Goal: Task Accomplishment & Management: Complete application form

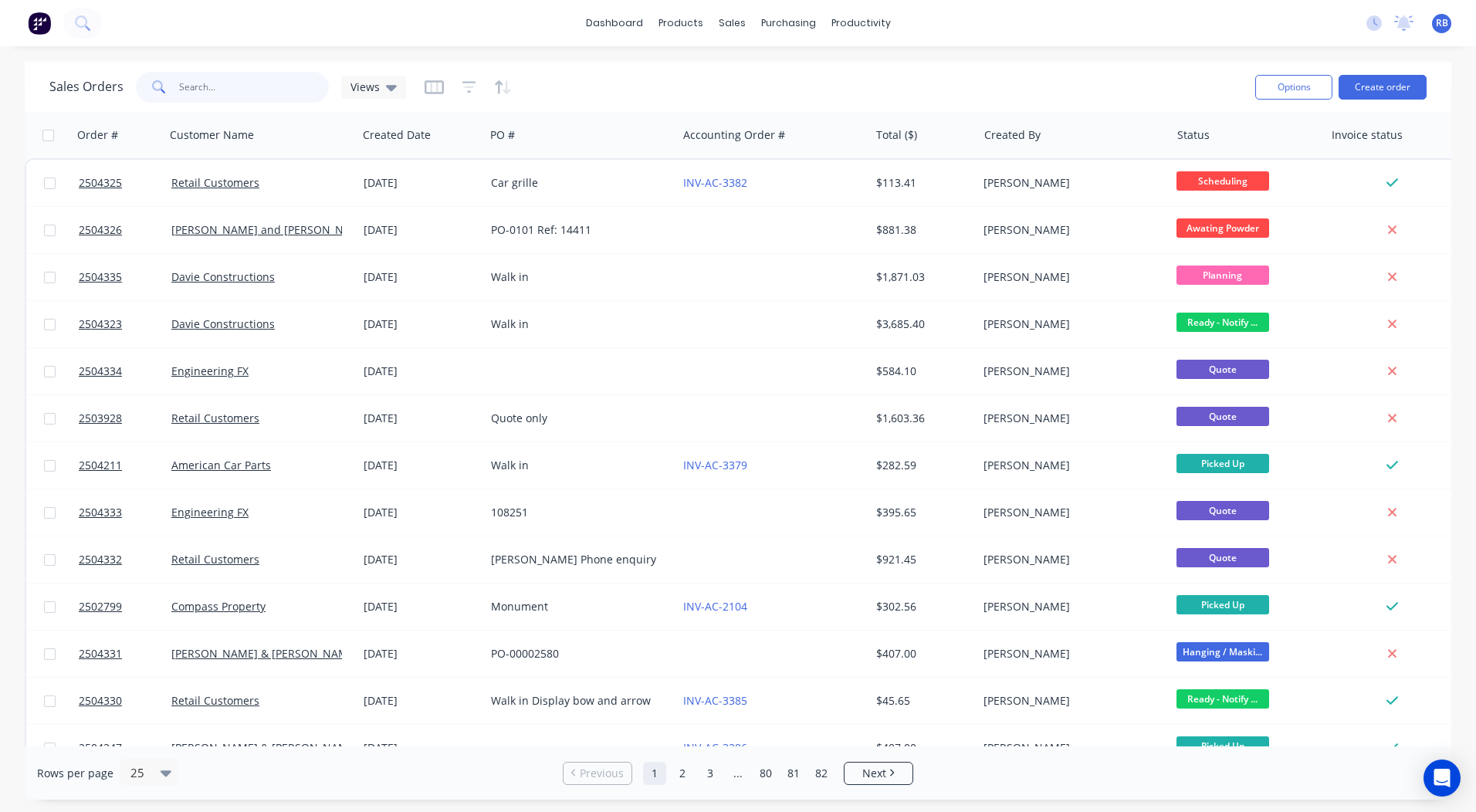
click at [216, 90] on input "text" at bounding box center [254, 87] width 150 height 31
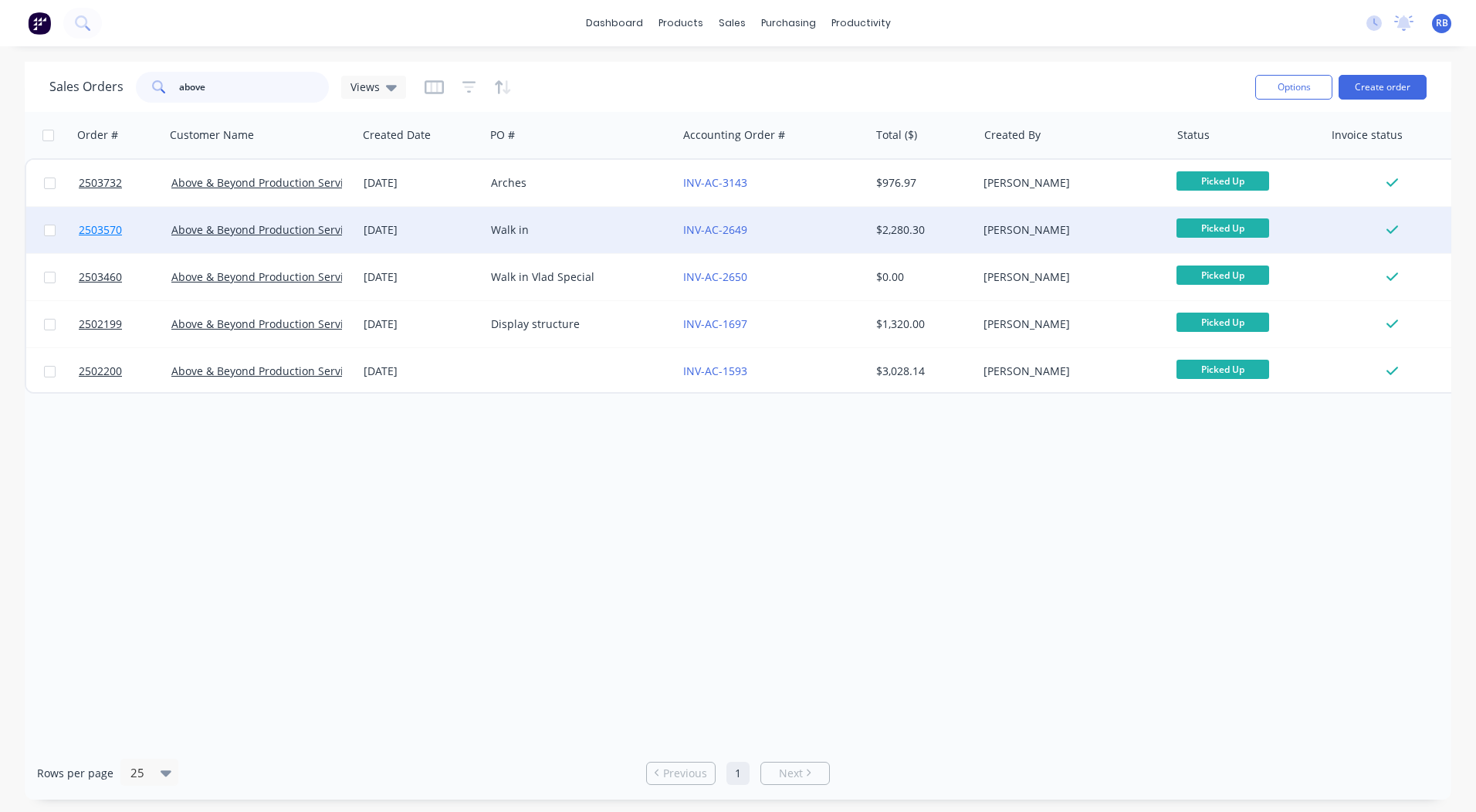
type input "above"
click at [101, 229] on span "2503570" at bounding box center [100, 230] width 43 height 15
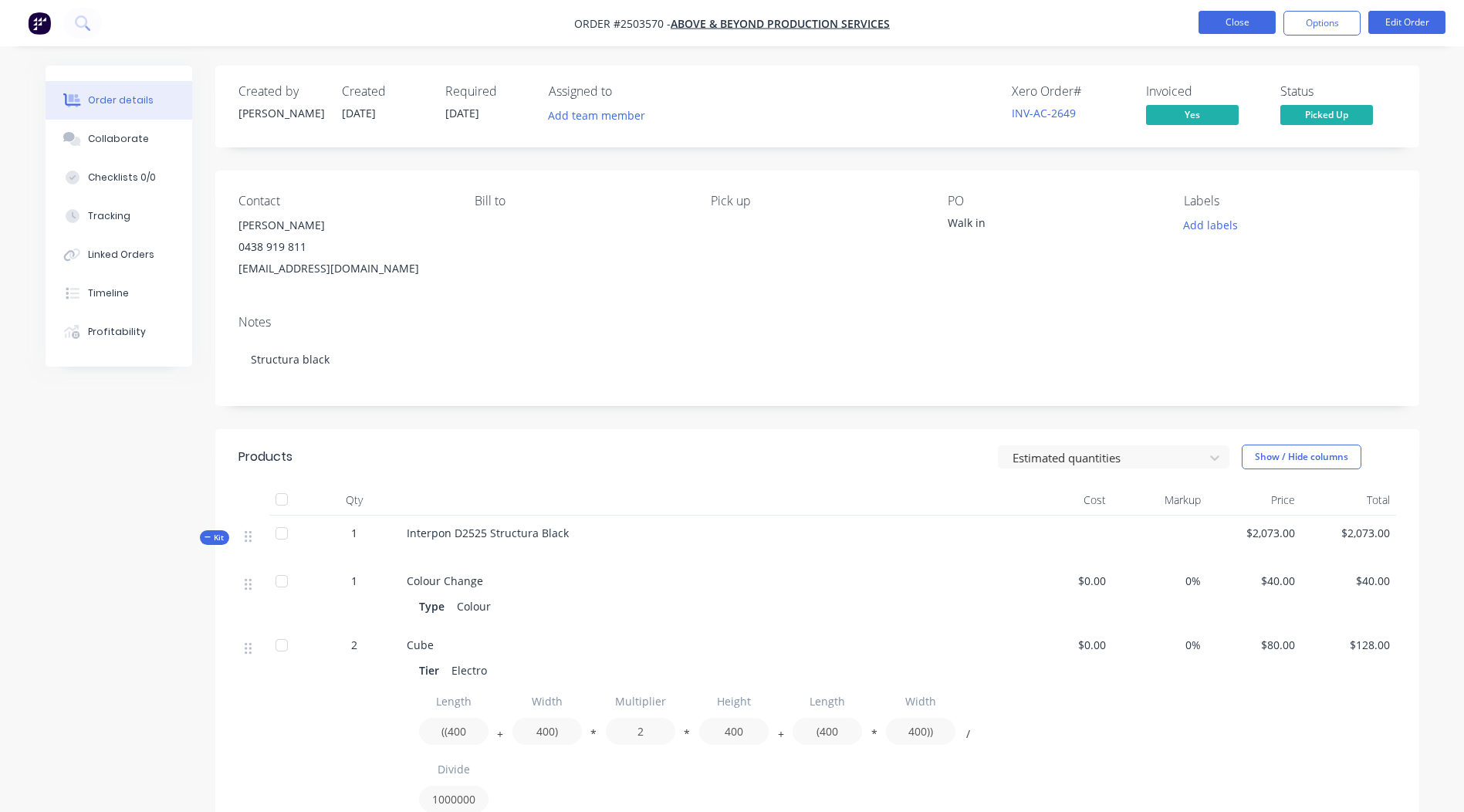
click at [1232, 22] on button "Close" at bounding box center [1237, 22] width 77 height 23
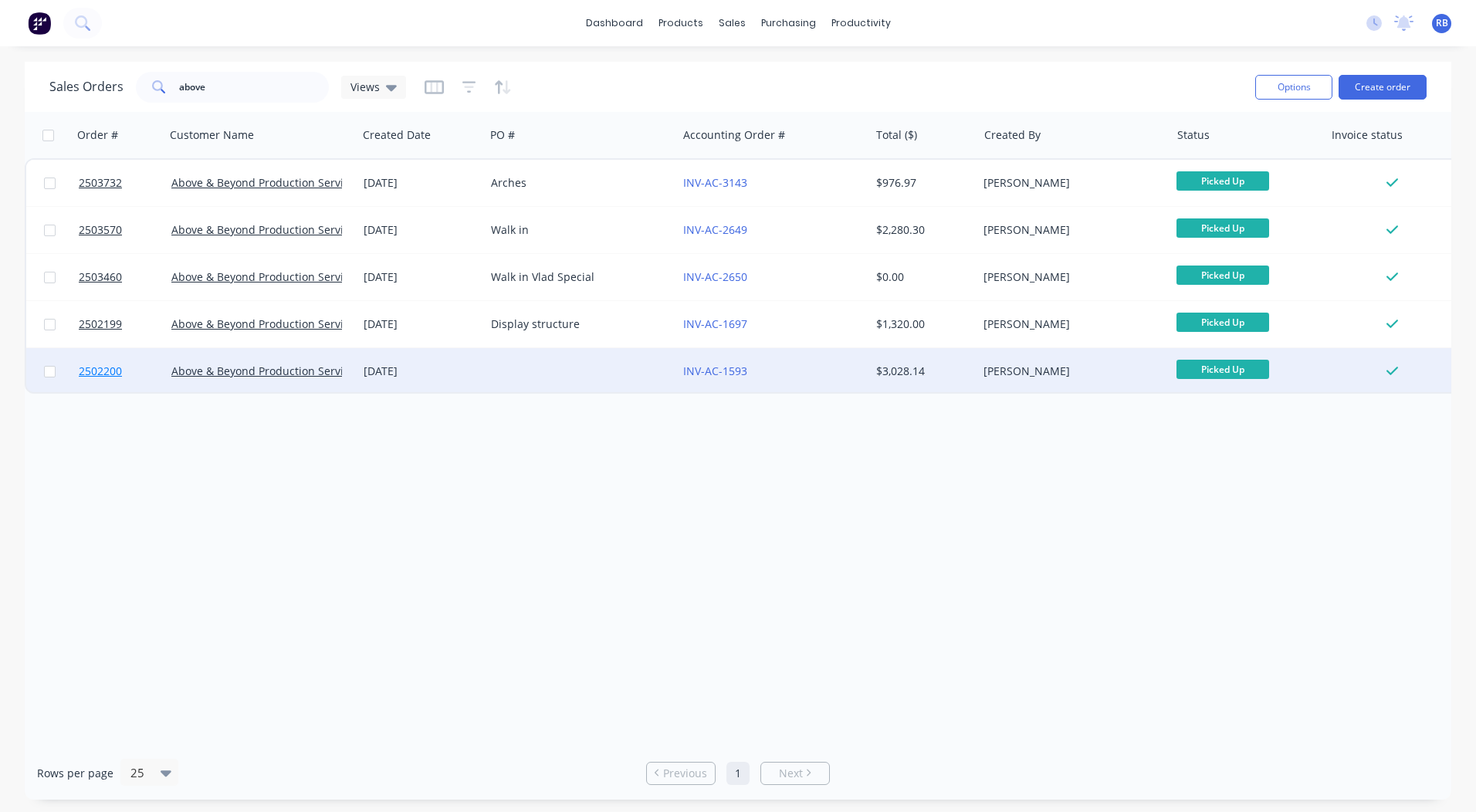
click at [101, 372] on span "2502200" at bounding box center [100, 371] width 43 height 15
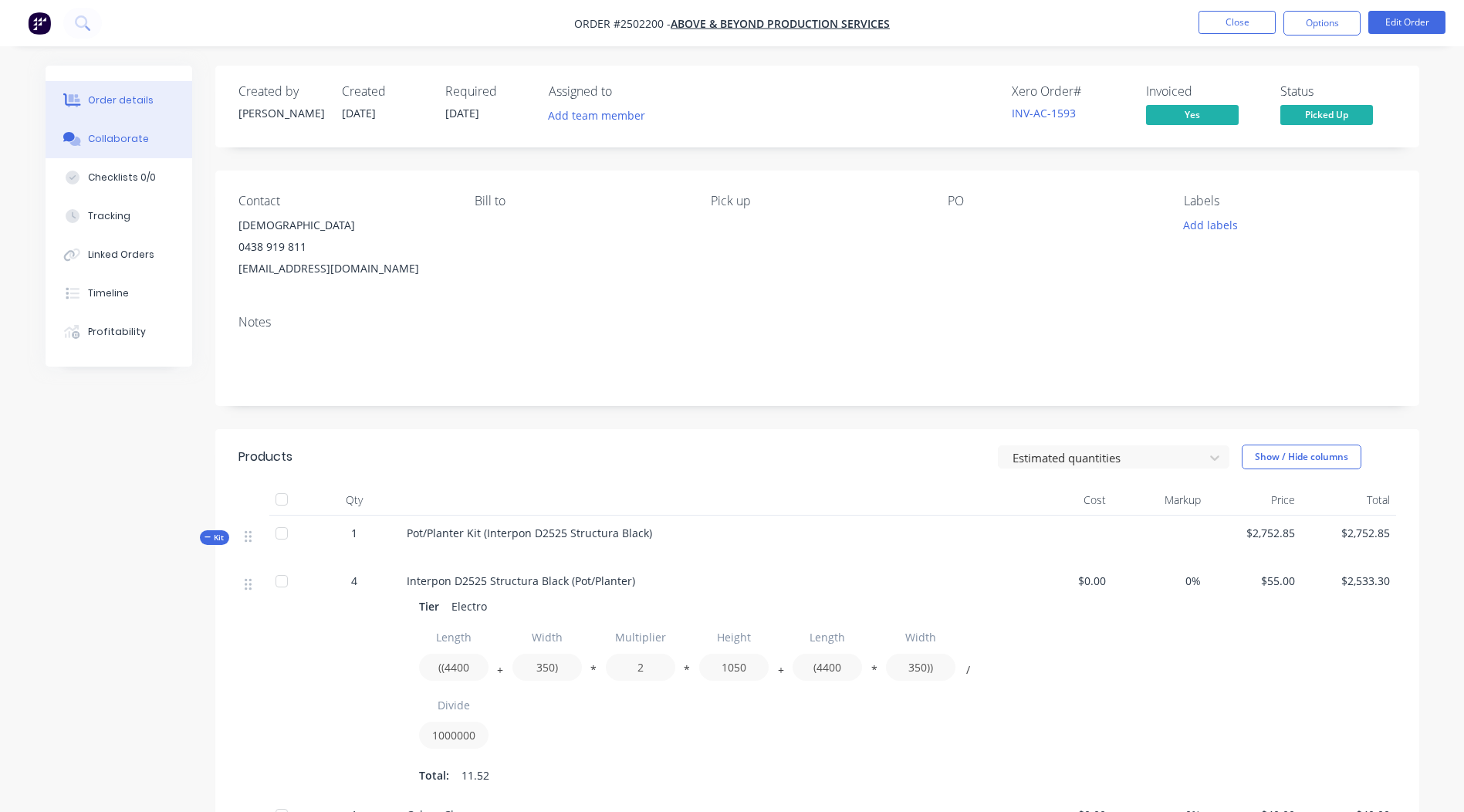
click at [128, 142] on div "Collaborate" at bounding box center [118, 139] width 61 height 14
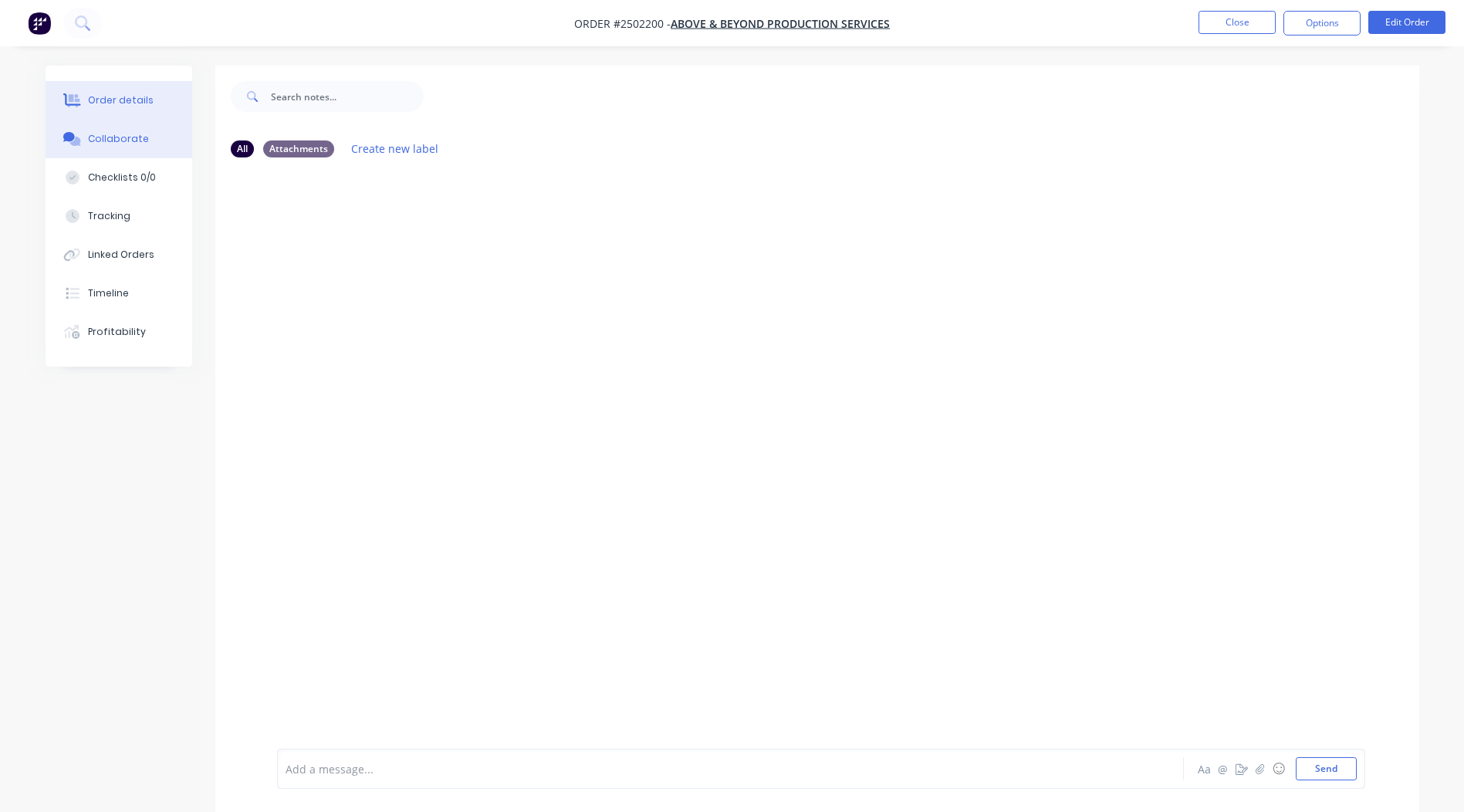
click at [128, 101] on div "Order details" at bounding box center [121, 100] width 66 height 14
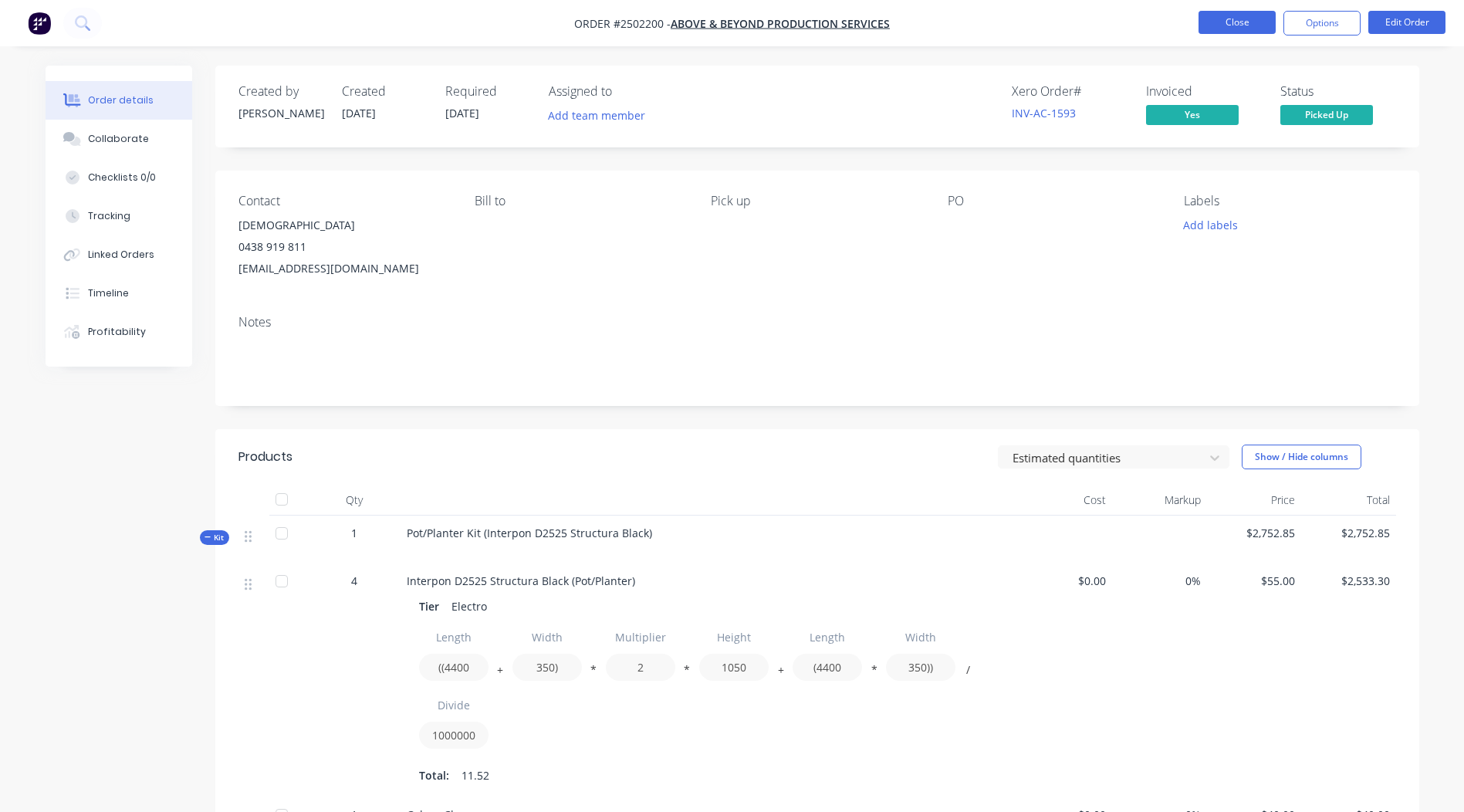
click at [1233, 17] on button "Close" at bounding box center [1237, 22] width 77 height 23
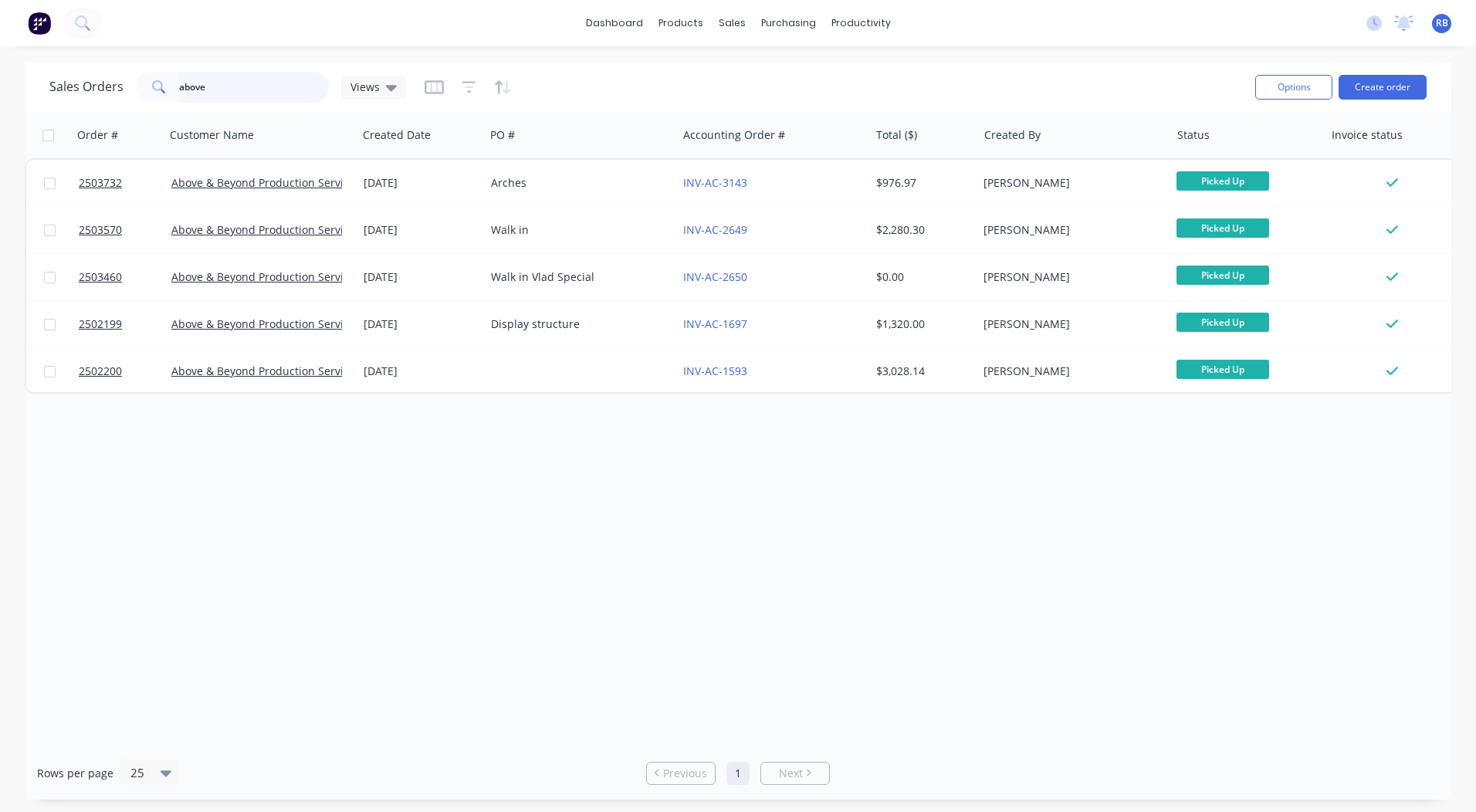
click at [236, 94] on input "above" at bounding box center [254, 87] width 150 height 31
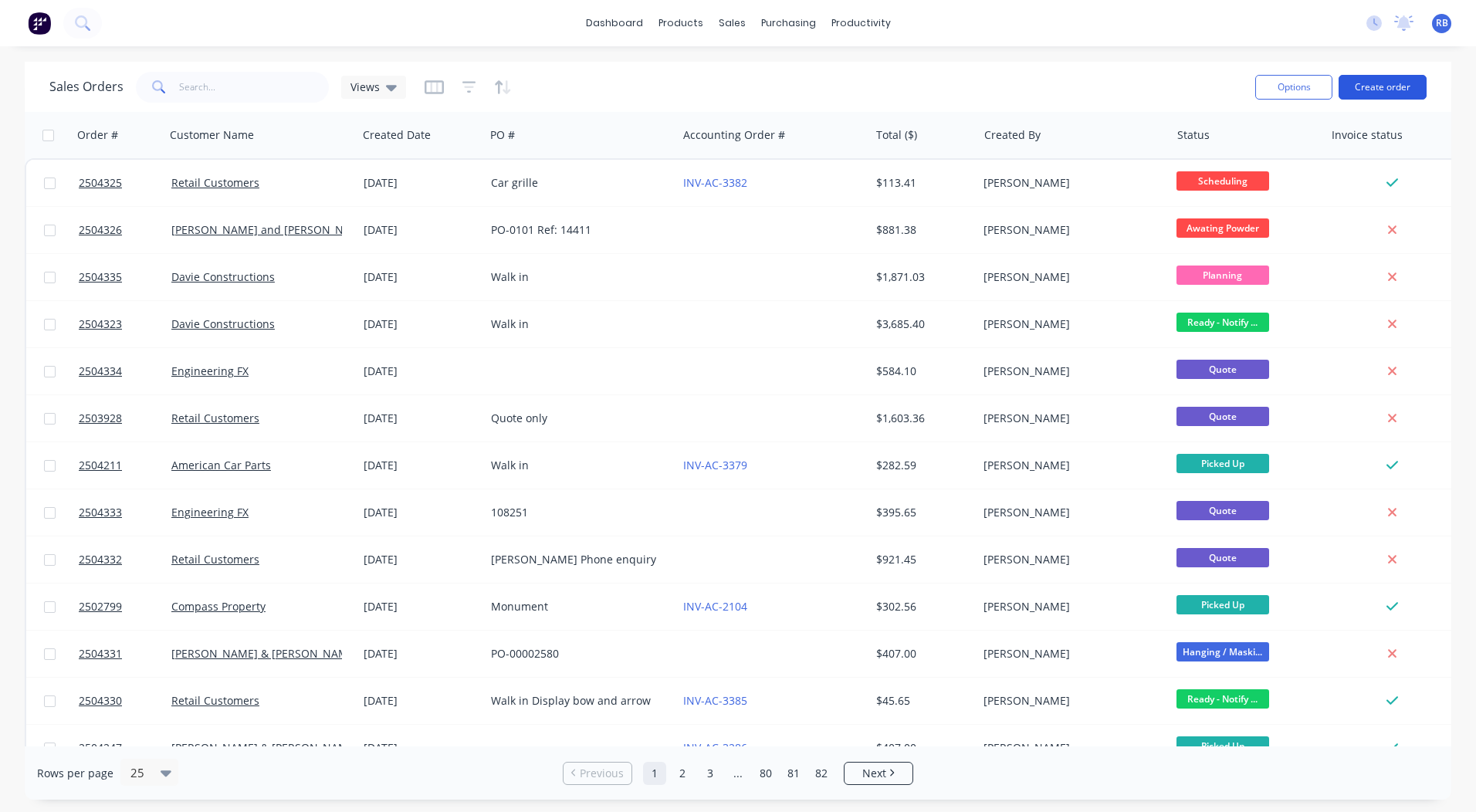
click at [1382, 87] on button "Create order" at bounding box center [1382, 87] width 88 height 25
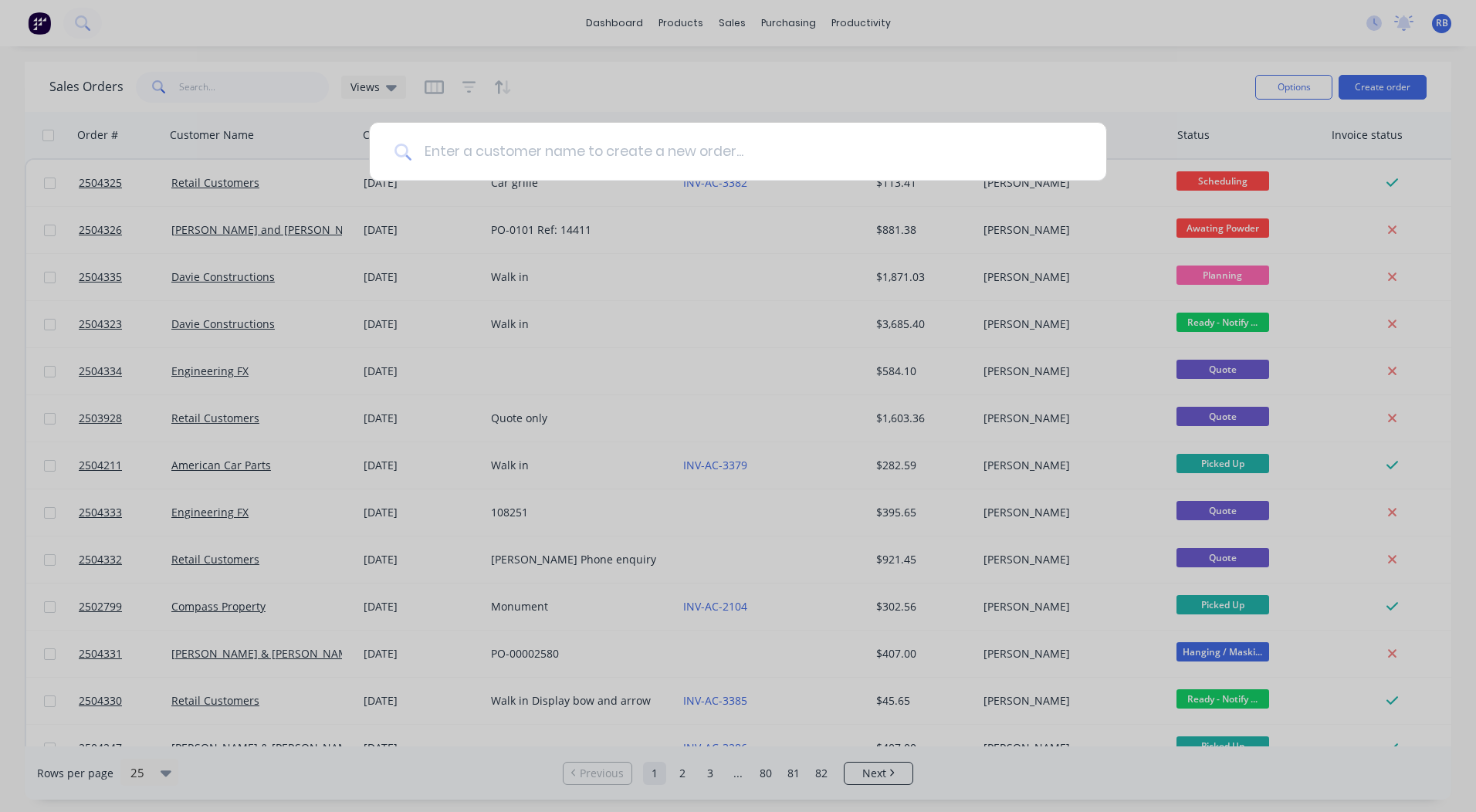
click at [509, 142] on input at bounding box center [746, 151] width 670 height 57
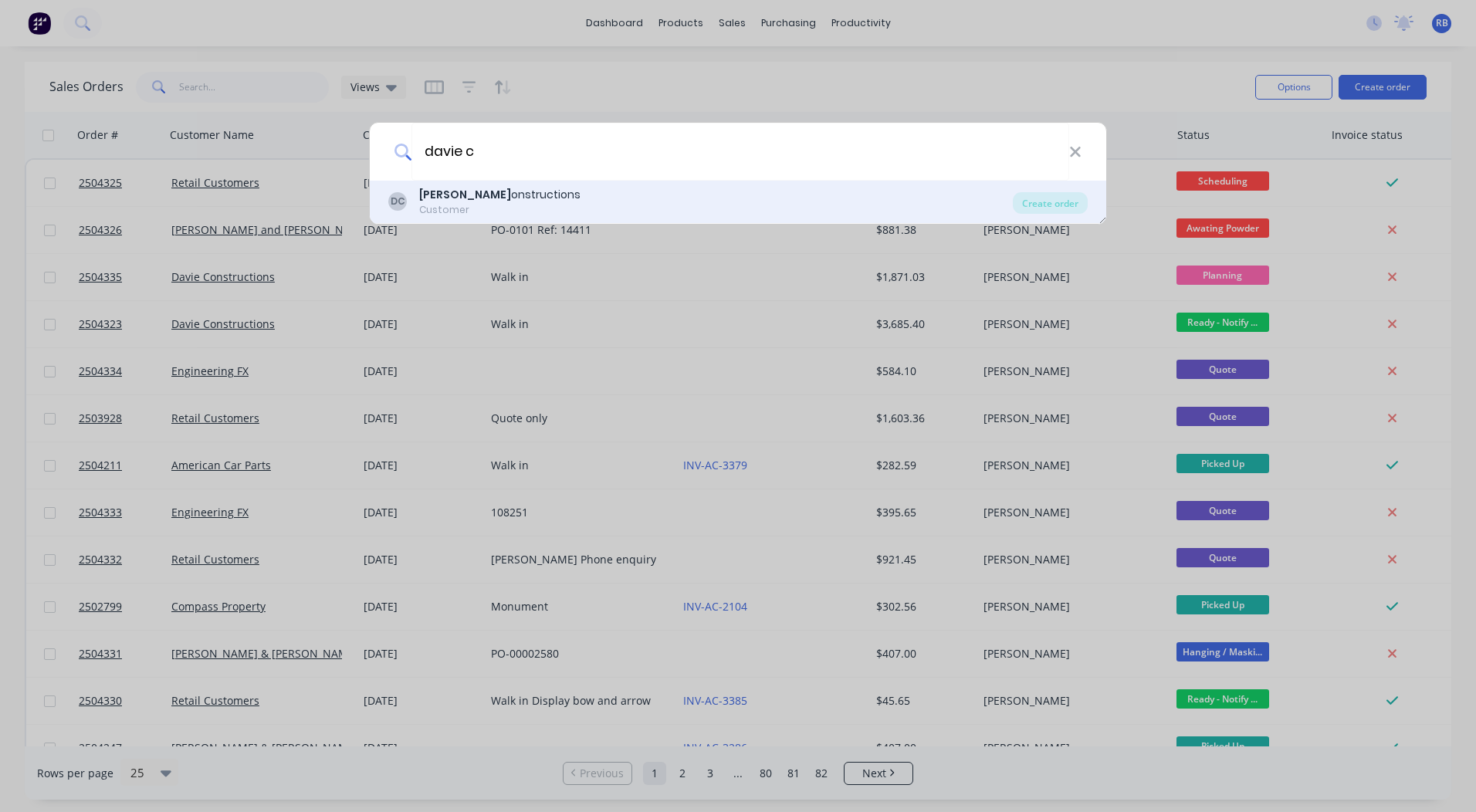
type input "davie c"
click at [459, 193] on b "[PERSON_NAME]" at bounding box center [465, 194] width 92 height 15
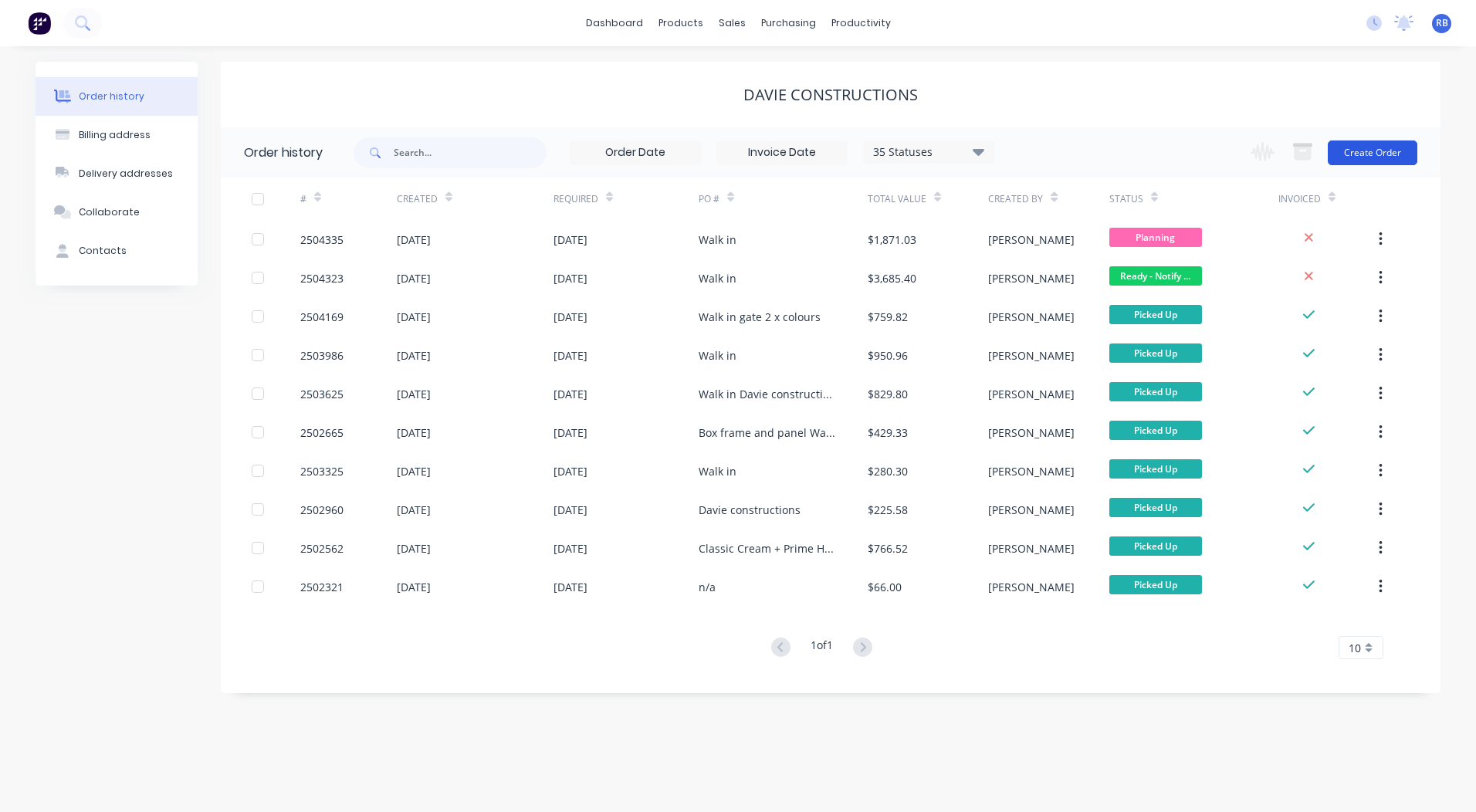
click at [1388, 142] on button "Create Order" at bounding box center [1373, 152] width 90 height 25
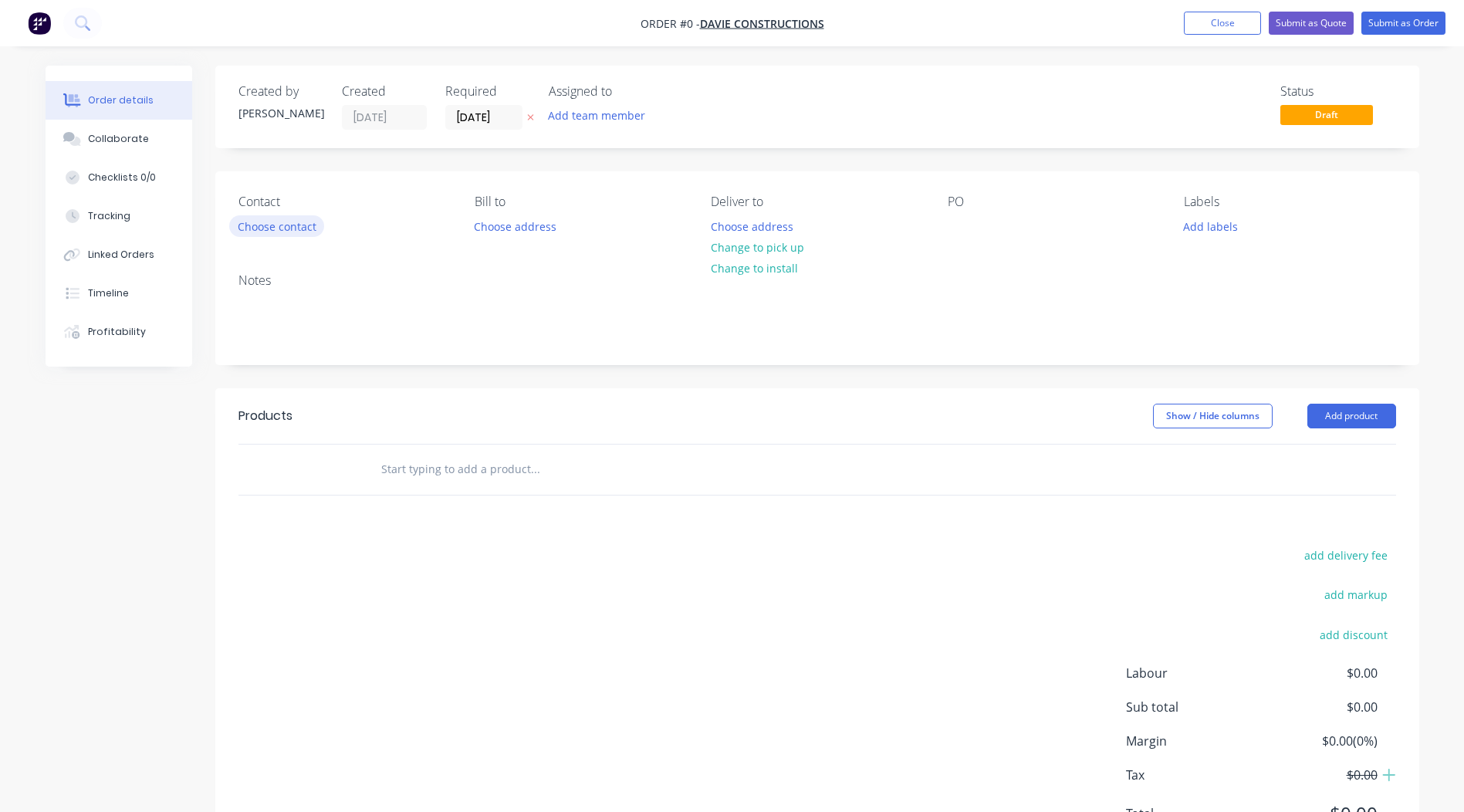
click at [271, 232] on button "Choose contact" at bounding box center [276, 226] width 95 height 21
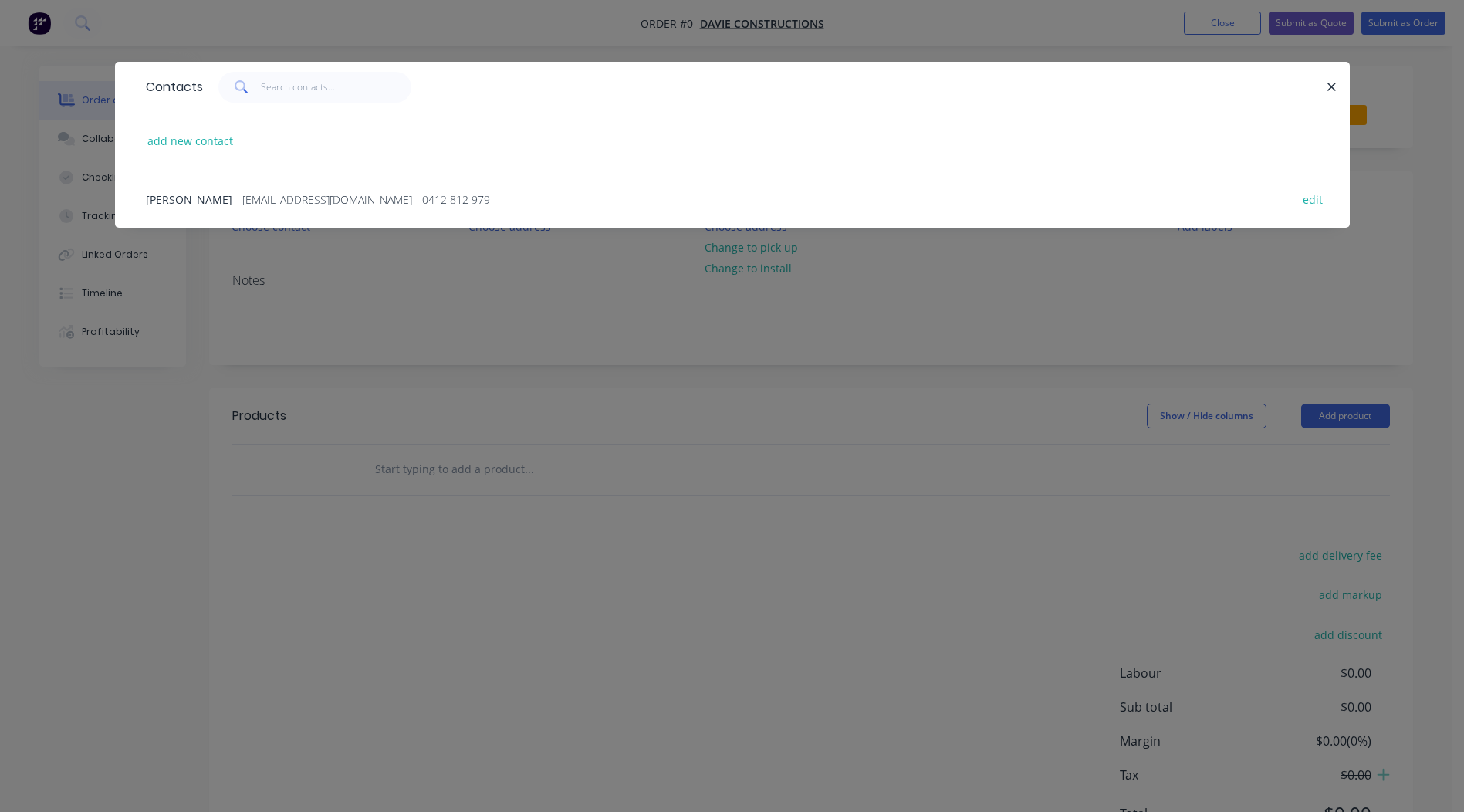
click at [180, 203] on span "[PERSON_NAME]" at bounding box center [189, 199] width 86 height 14
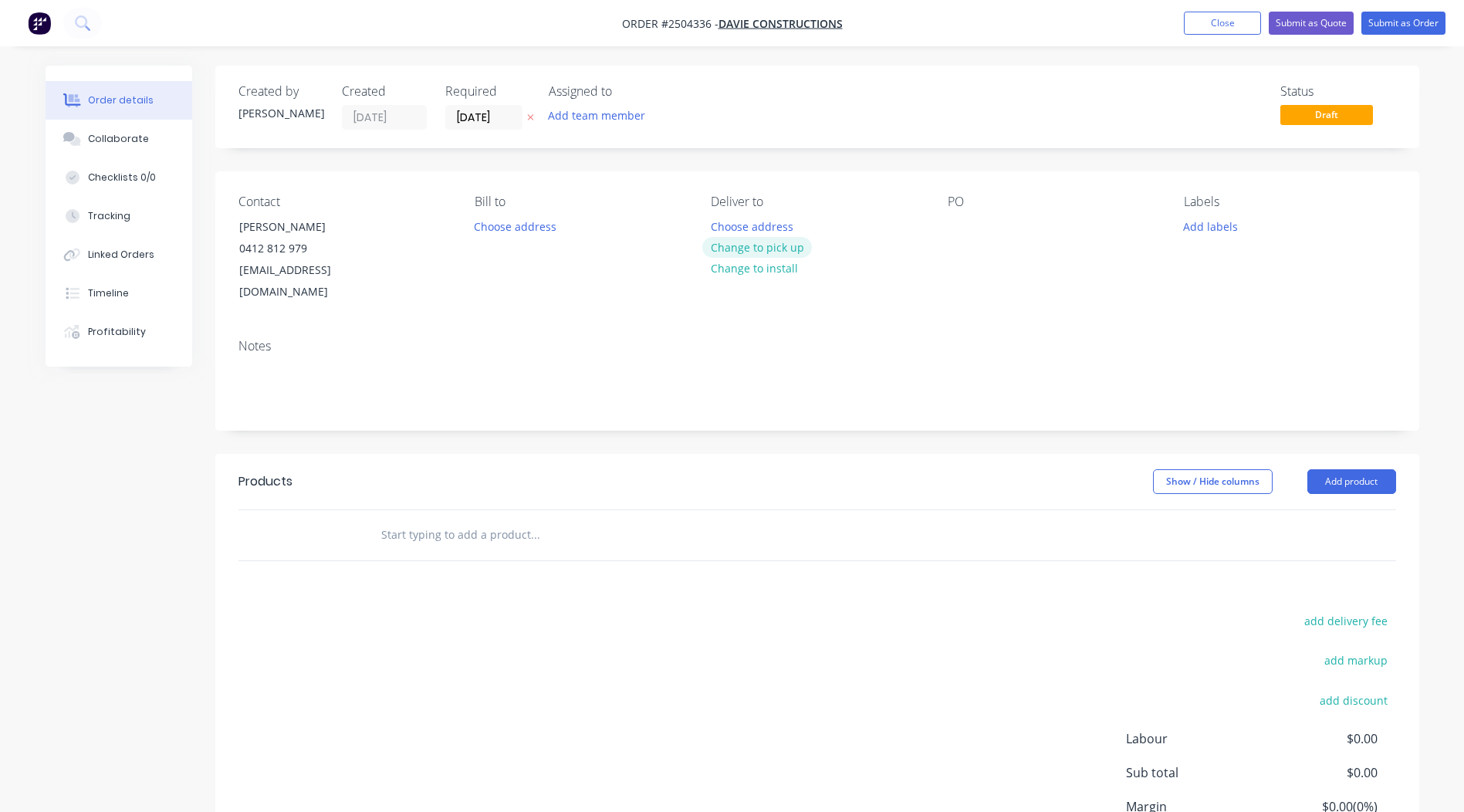
click at [771, 250] on button "Change to pick up" at bounding box center [757, 247] width 110 height 21
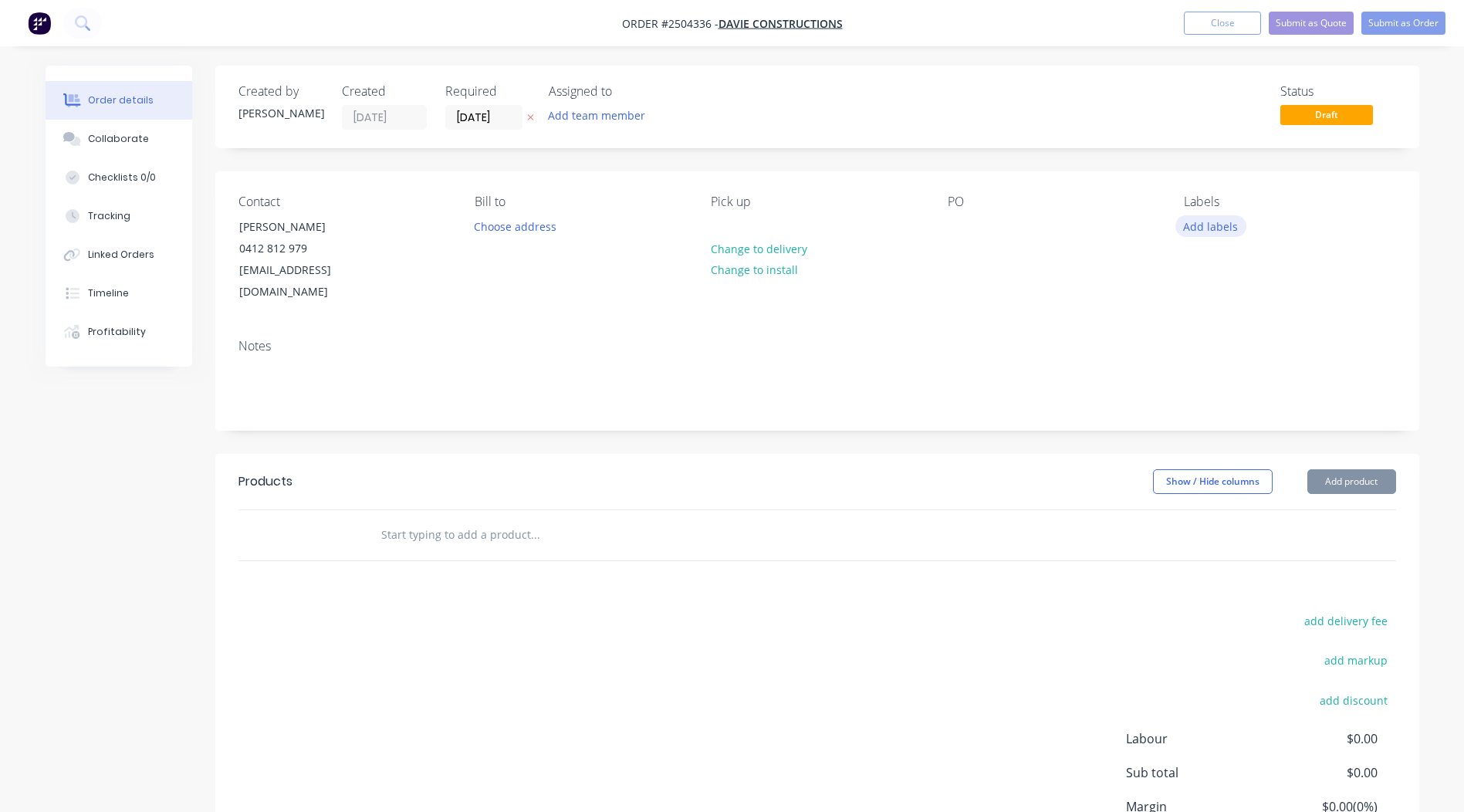
click at [1216, 228] on button "Add labels" at bounding box center [1211, 226] width 71 height 21
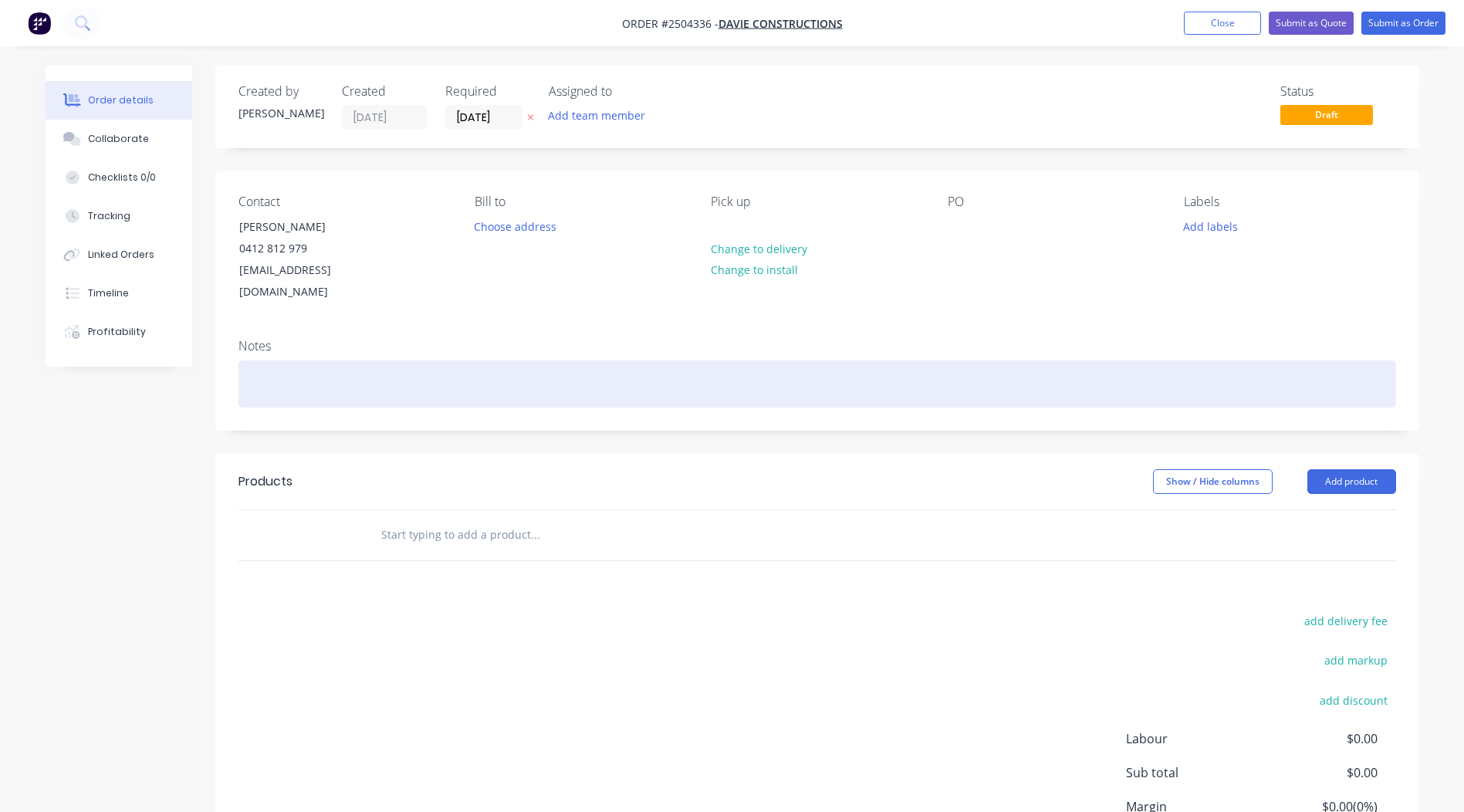
click at [1028, 360] on div at bounding box center [817, 384] width 1158 height 47
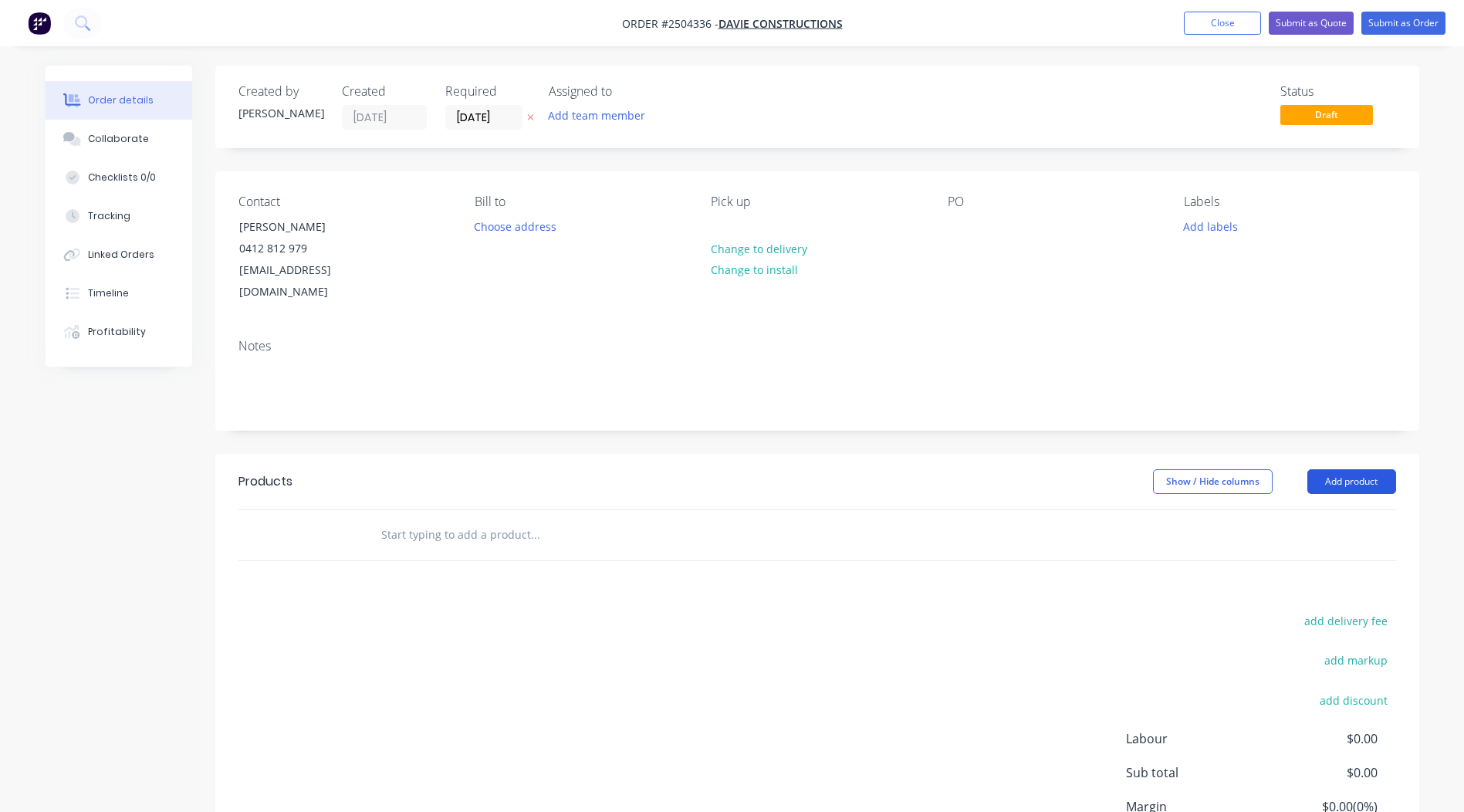
click at [1361, 469] on button "Add product" at bounding box center [1352, 481] width 89 height 25
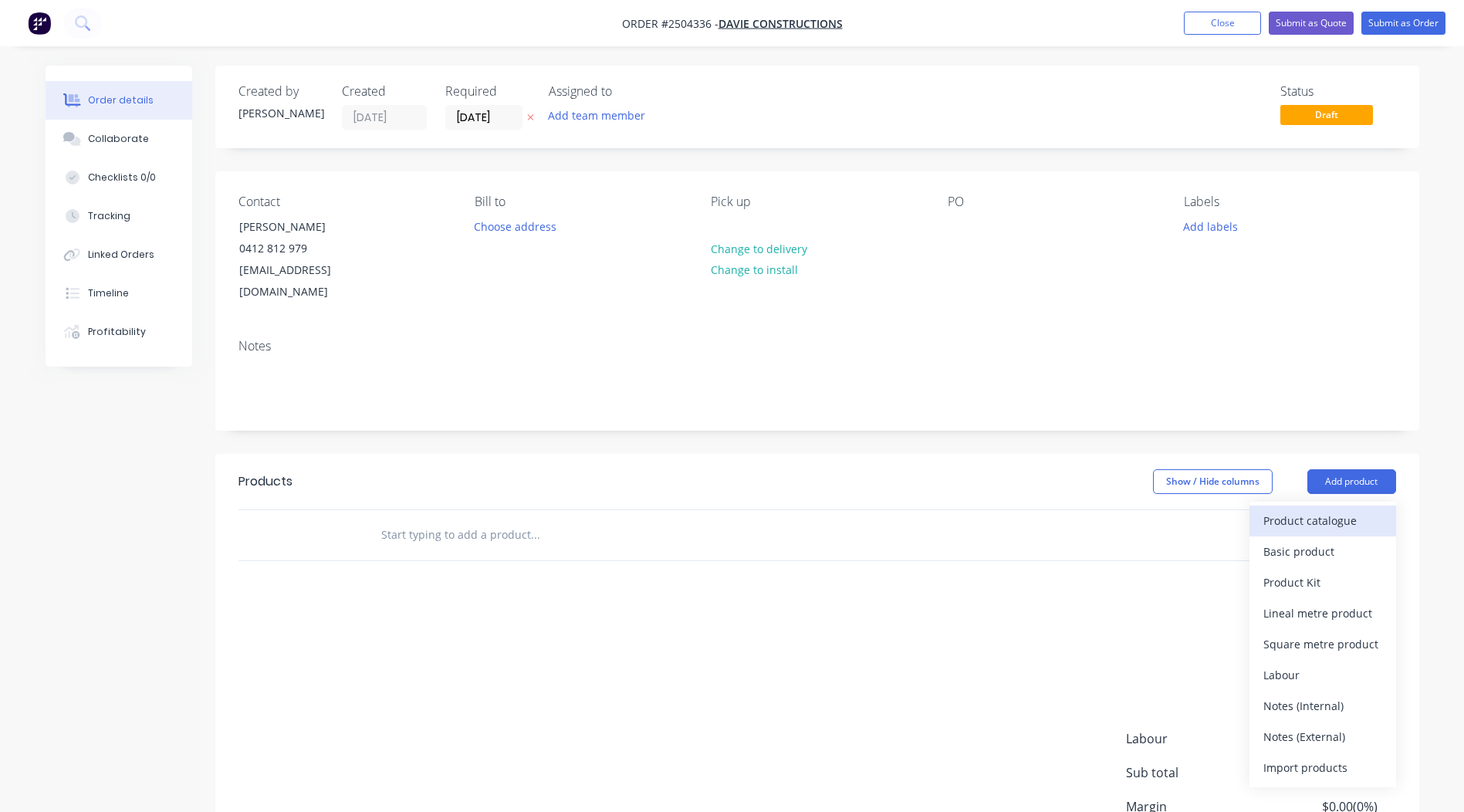
click at [1355, 510] on div "Product catalogue" at bounding box center [1323, 520] width 119 height 22
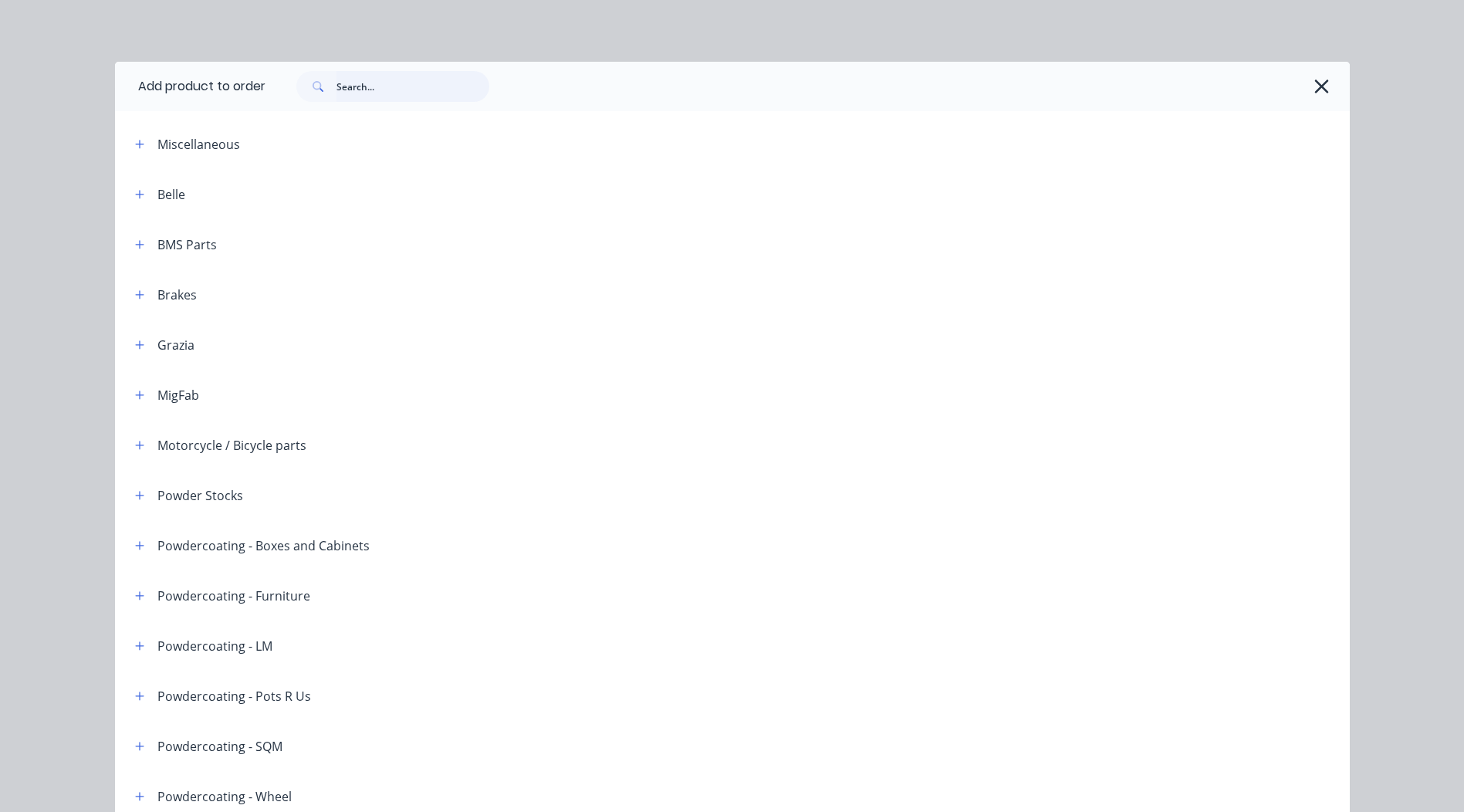
click at [423, 84] on input "text" at bounding box center [412, 86] width 153 height 31
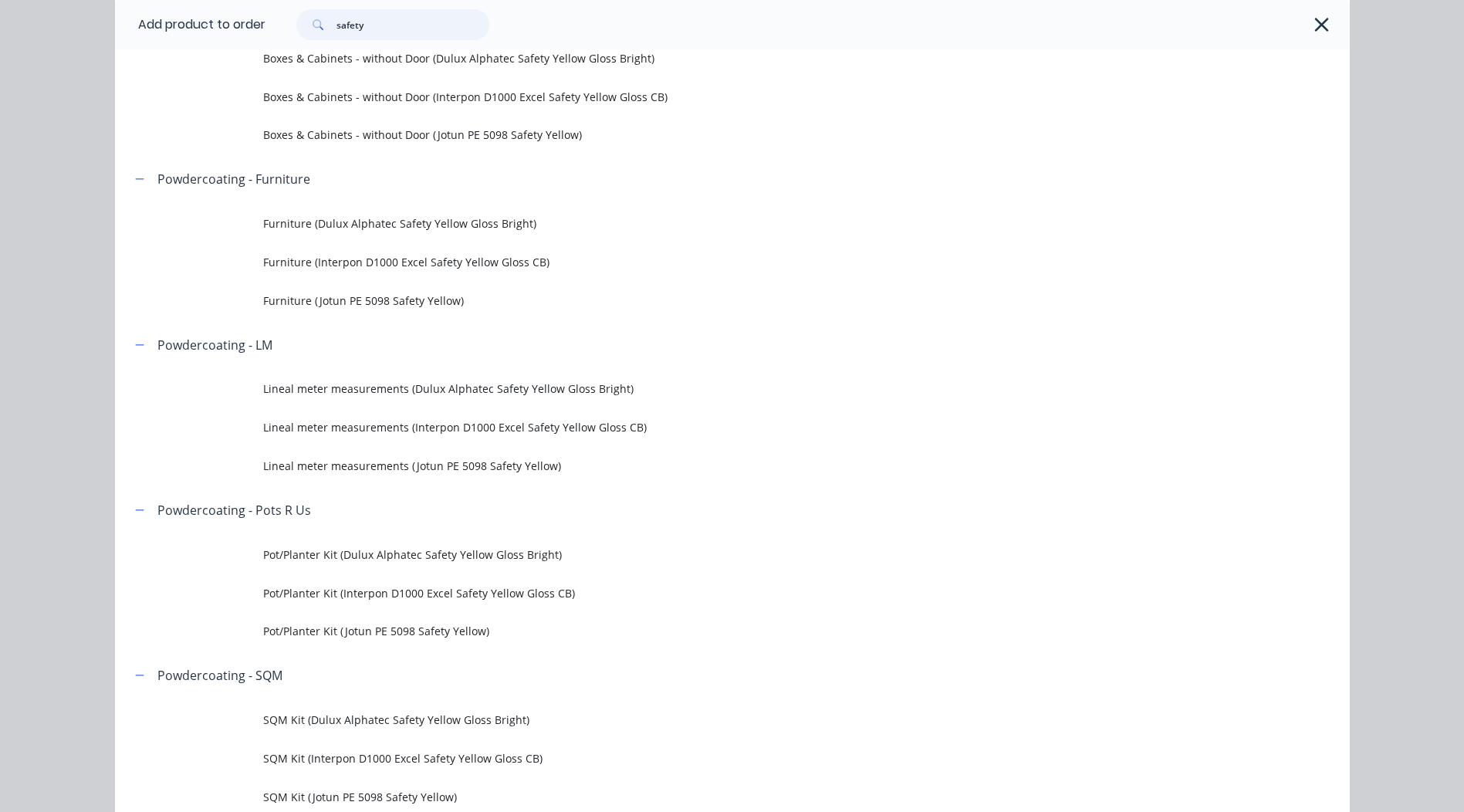
scroll to position [308, 0]
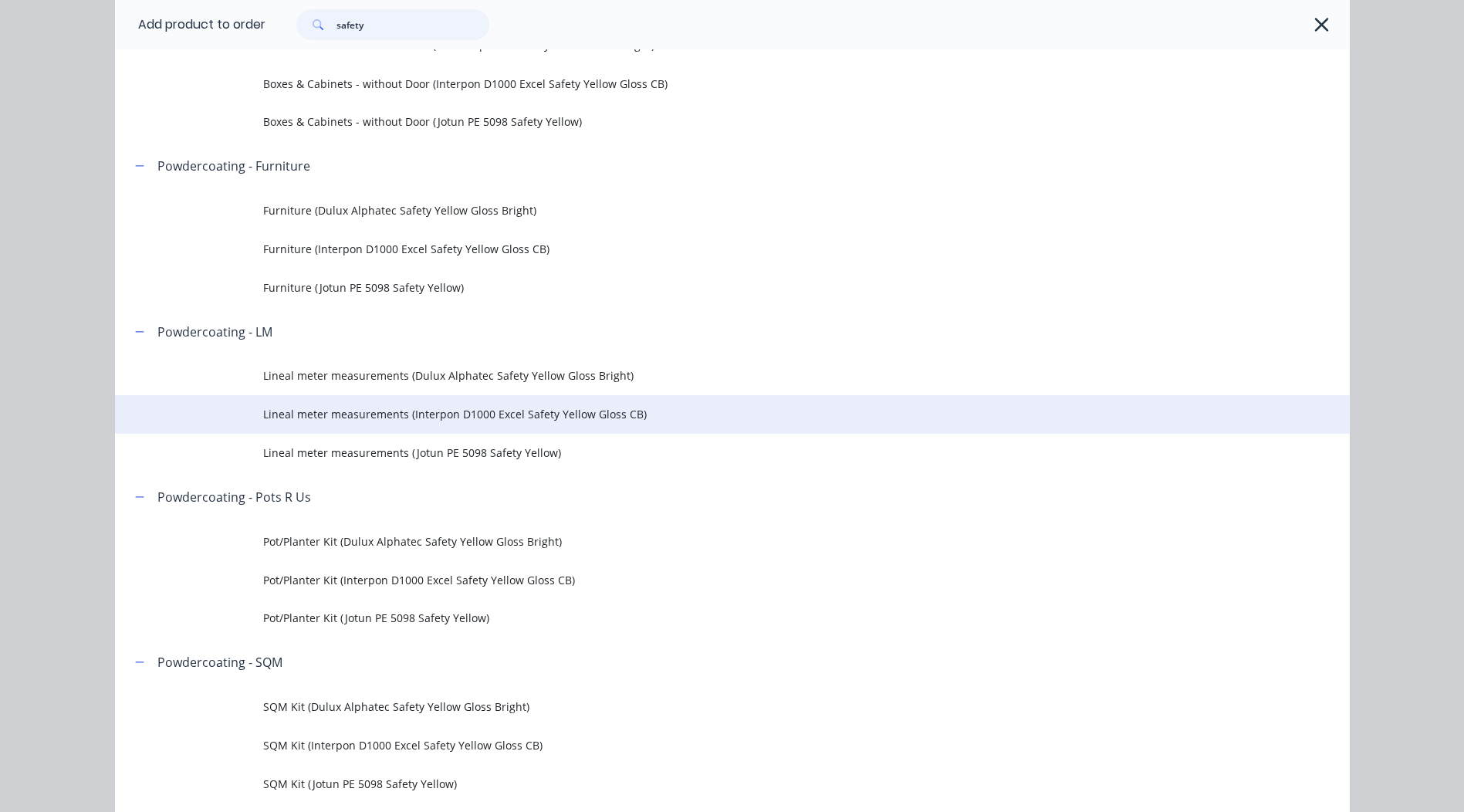
type input "safety"
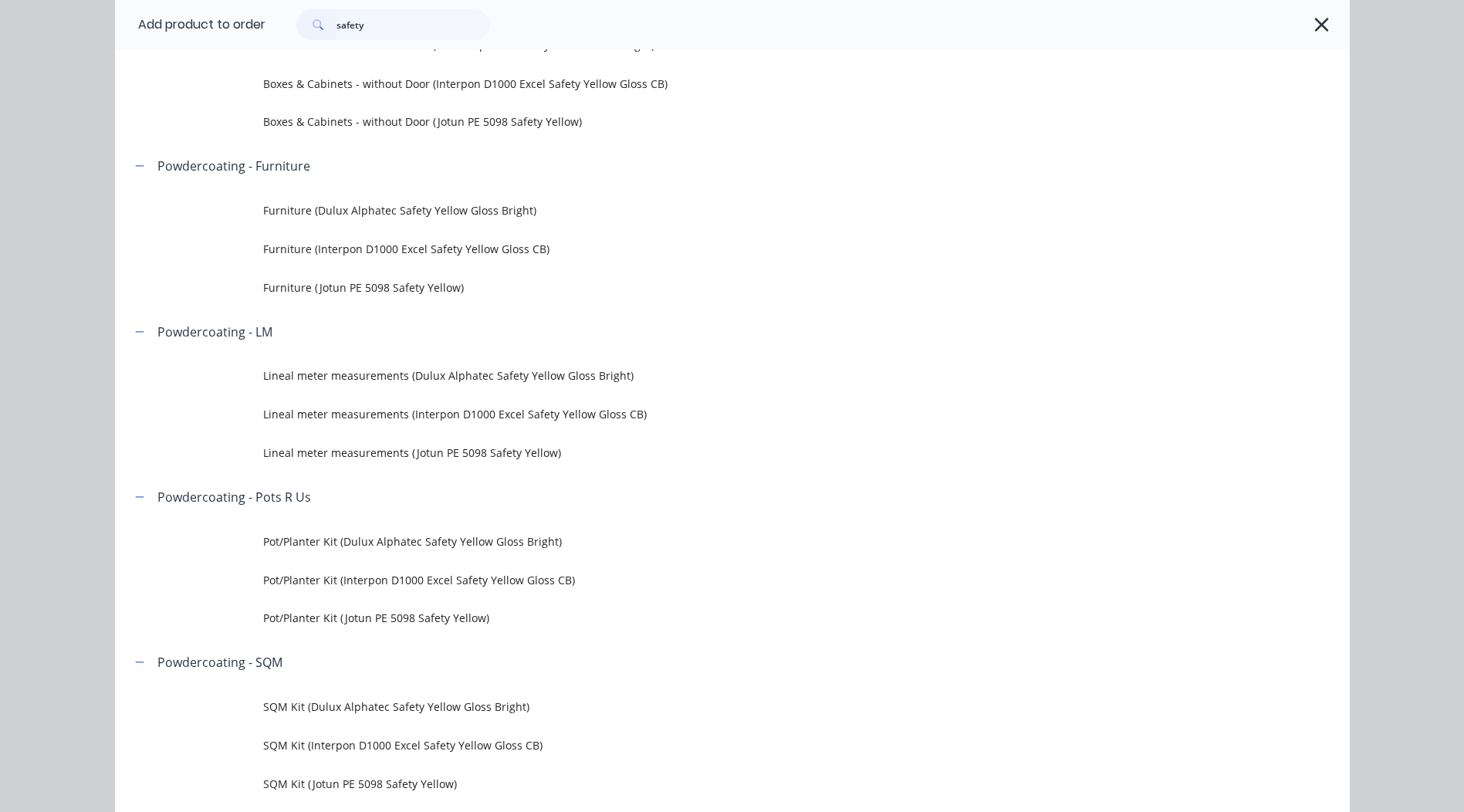
click at [477, 416] on span "Lineal meter measurements (Interpon D1000 Excel Safety Yellow Gloss CB)" at bounding box center [697, 413] width 869 height 16
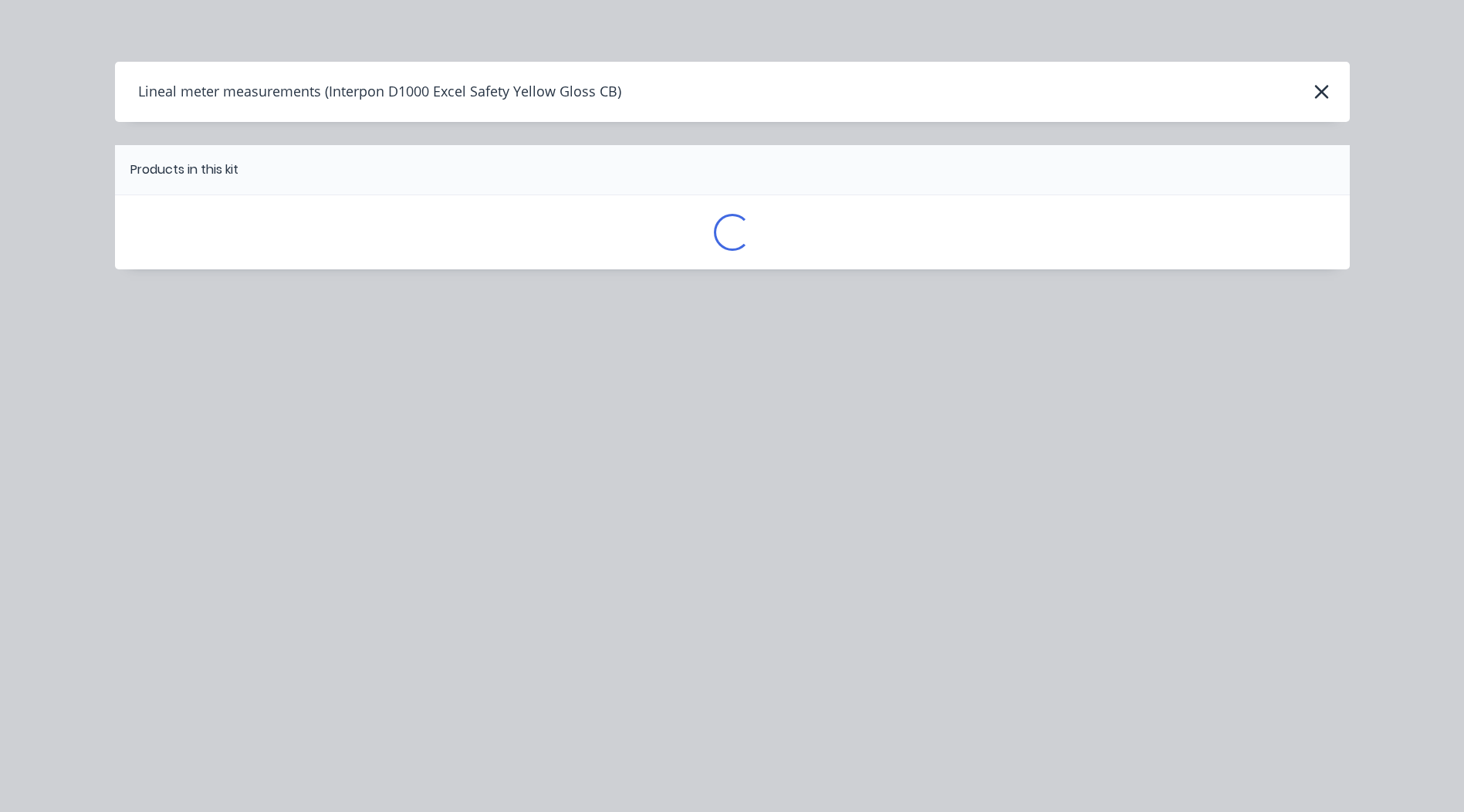
scroll to position [0, 0]
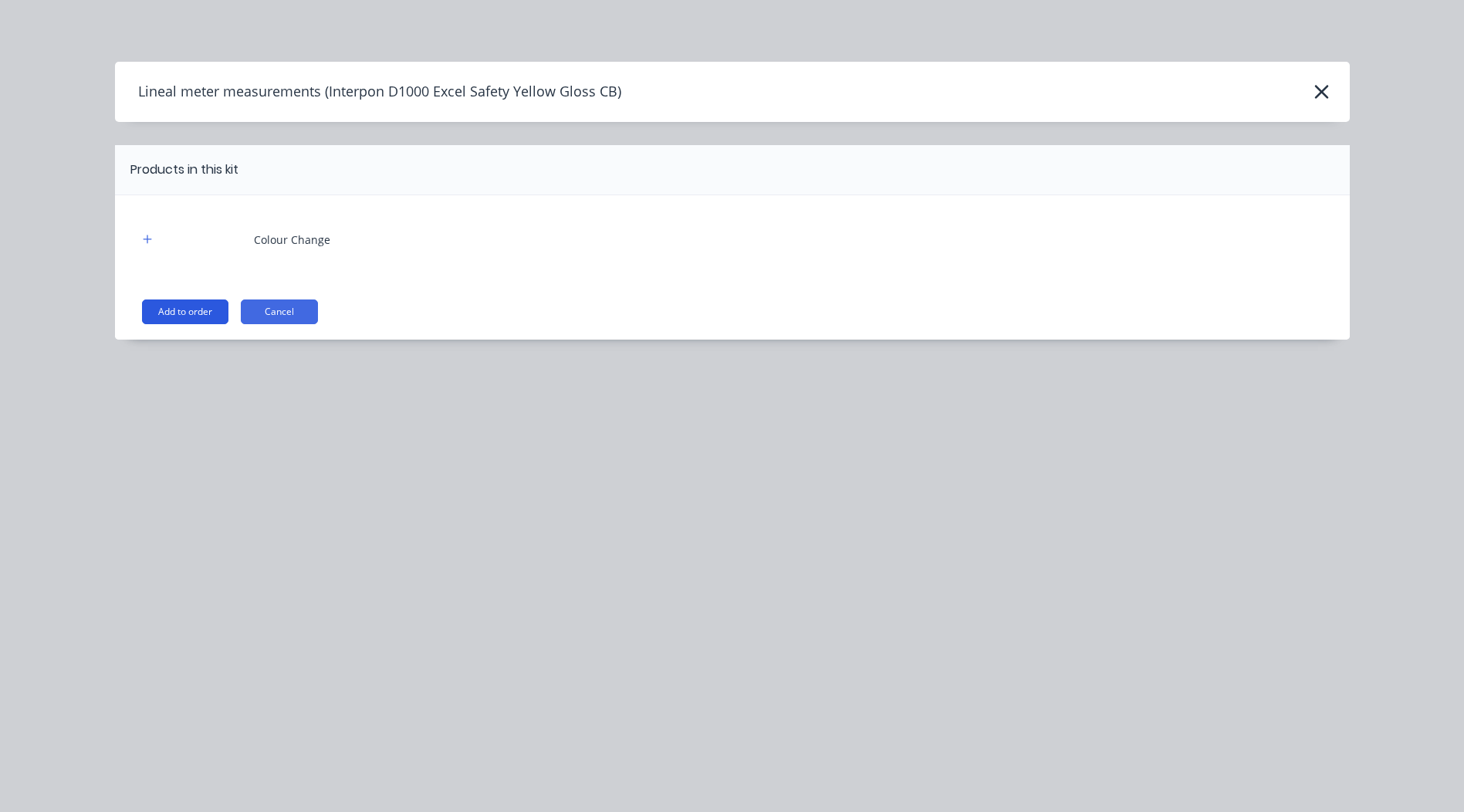
click at [210, 307] on button "Add to order" at bounding box center [185, 311] width 86 height 25
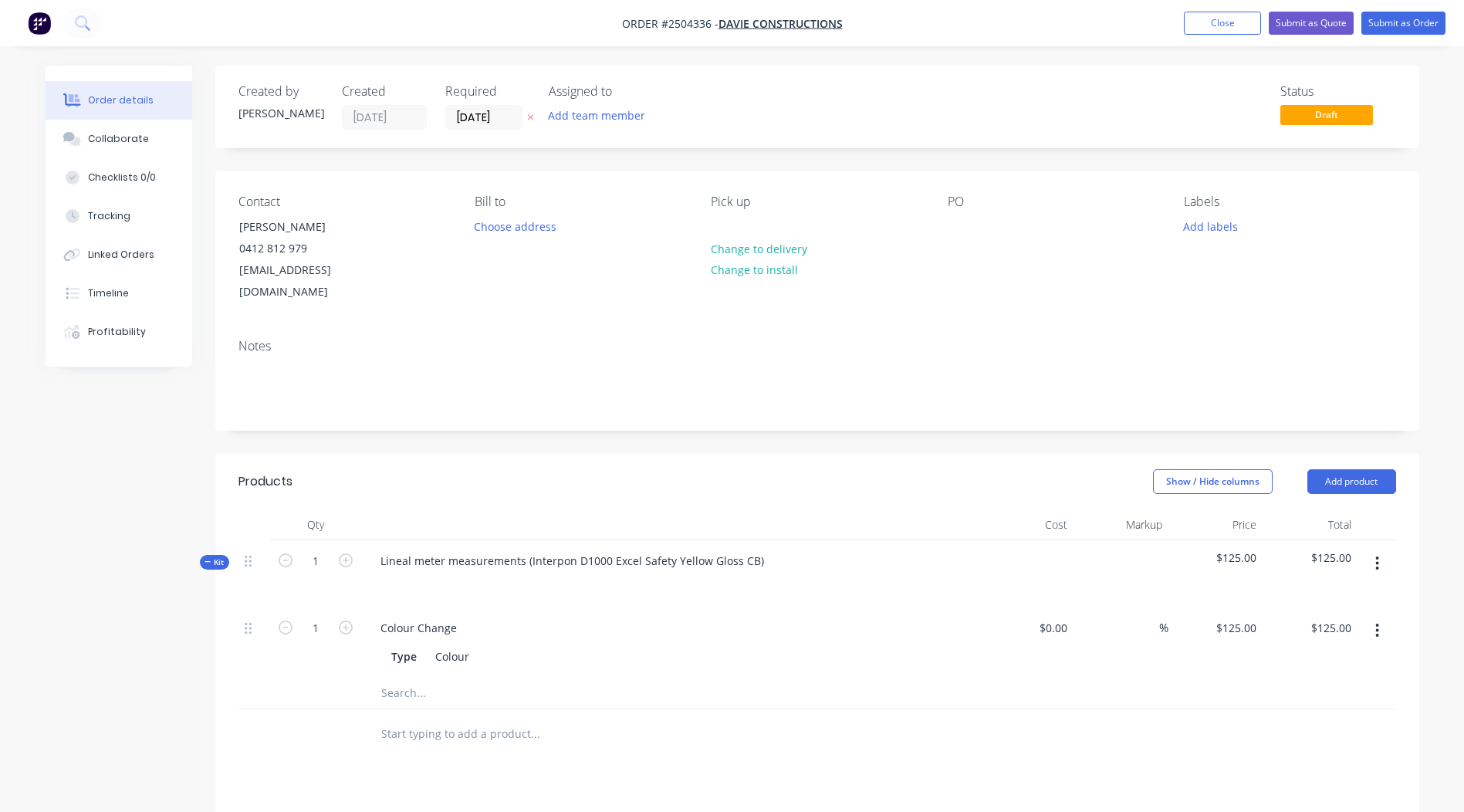
click at [1373, 549] on button "button" at bounding box center [1377, 563] width 36 height 28
click at [1361, 592] on div "Add product to kit" at bounding box center [1323, 603] width 119 height 22
click at [1315, 654] on div "Product catalogue" at bounding box center [1323, 665] width 119 height 22
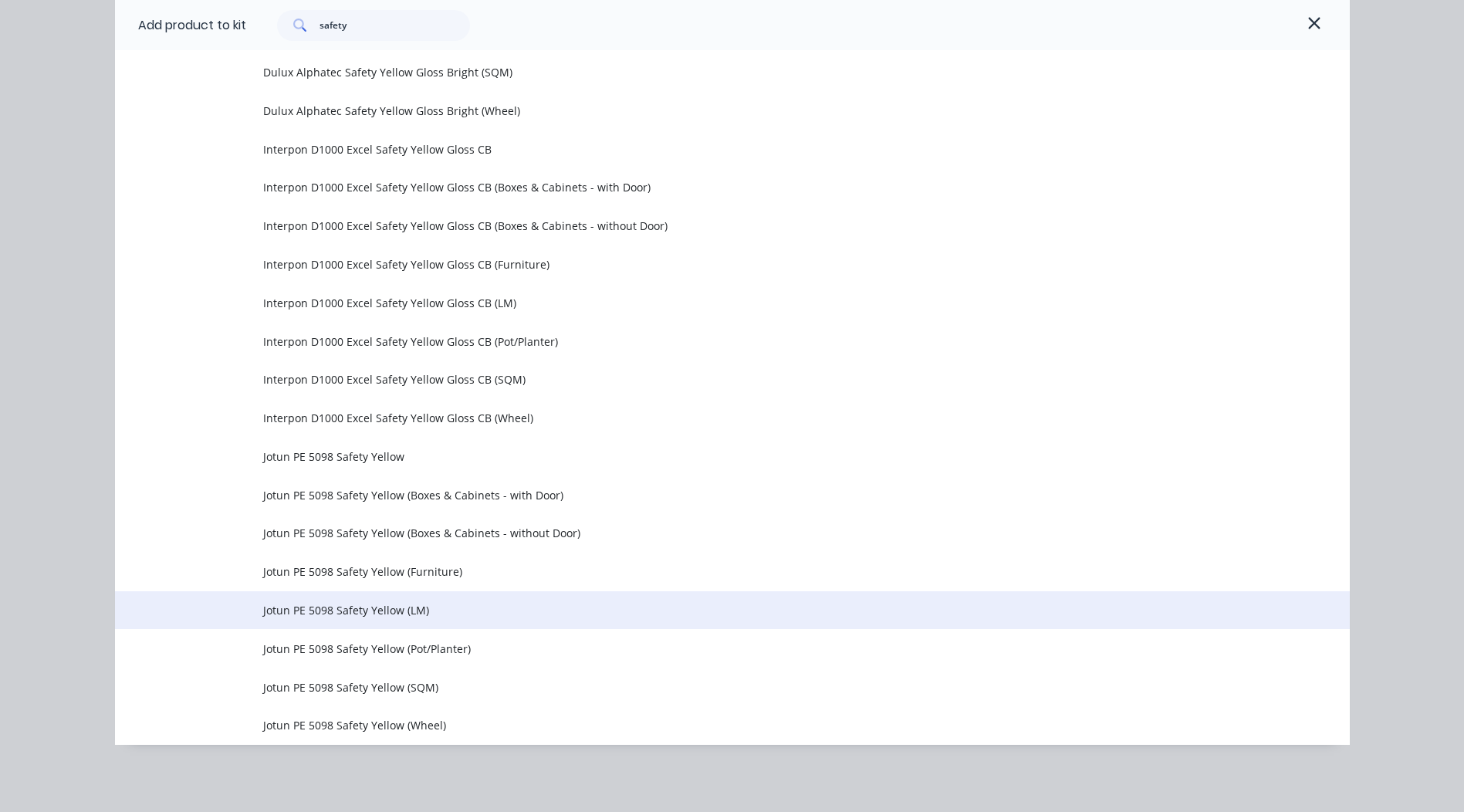
scroll to position [699, 0]
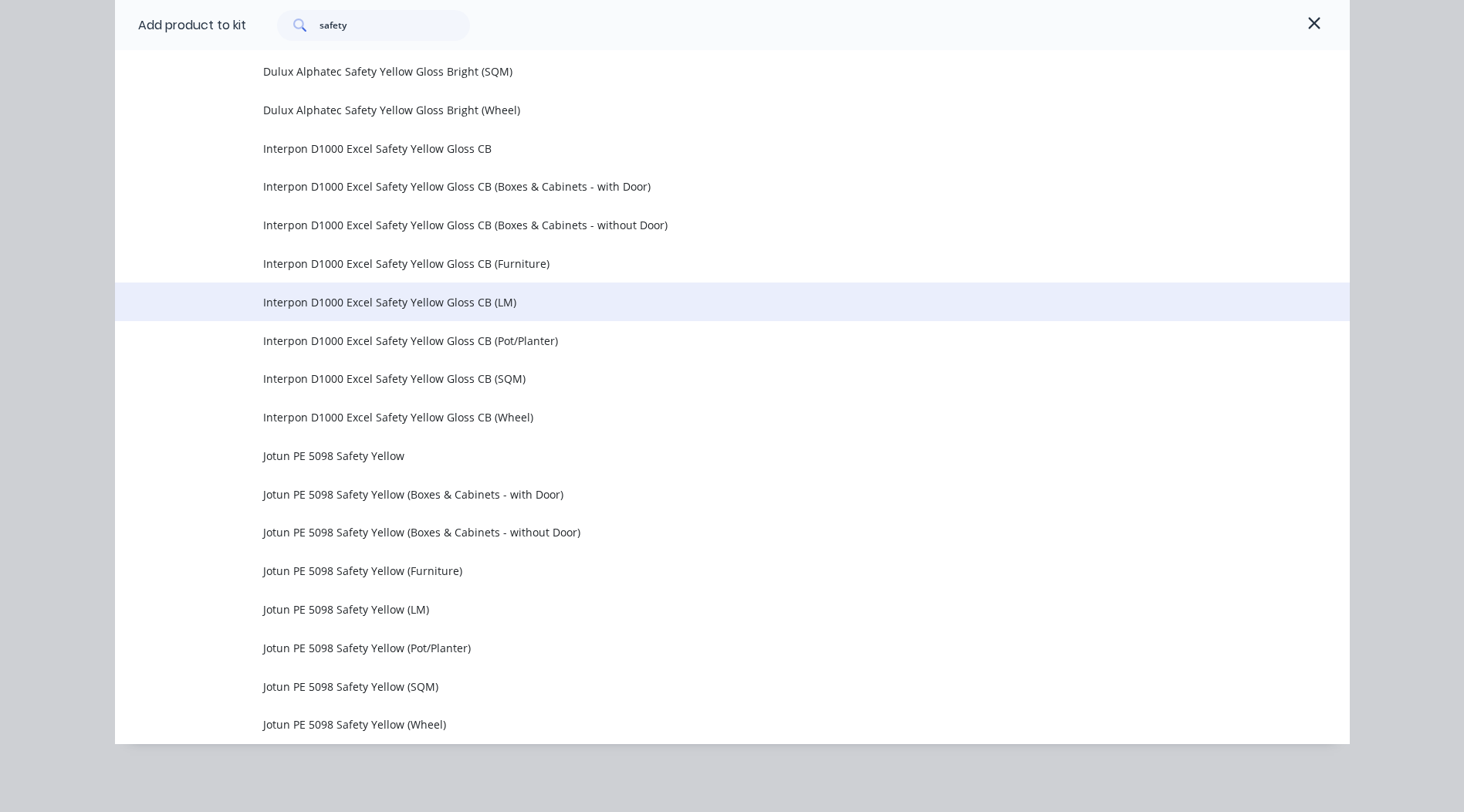
click at [432, 302] on span "Interpon D1000 Excel Safety Yellow Gloss CB (LM)" at bounding box center [697, 302] width 869 height 16
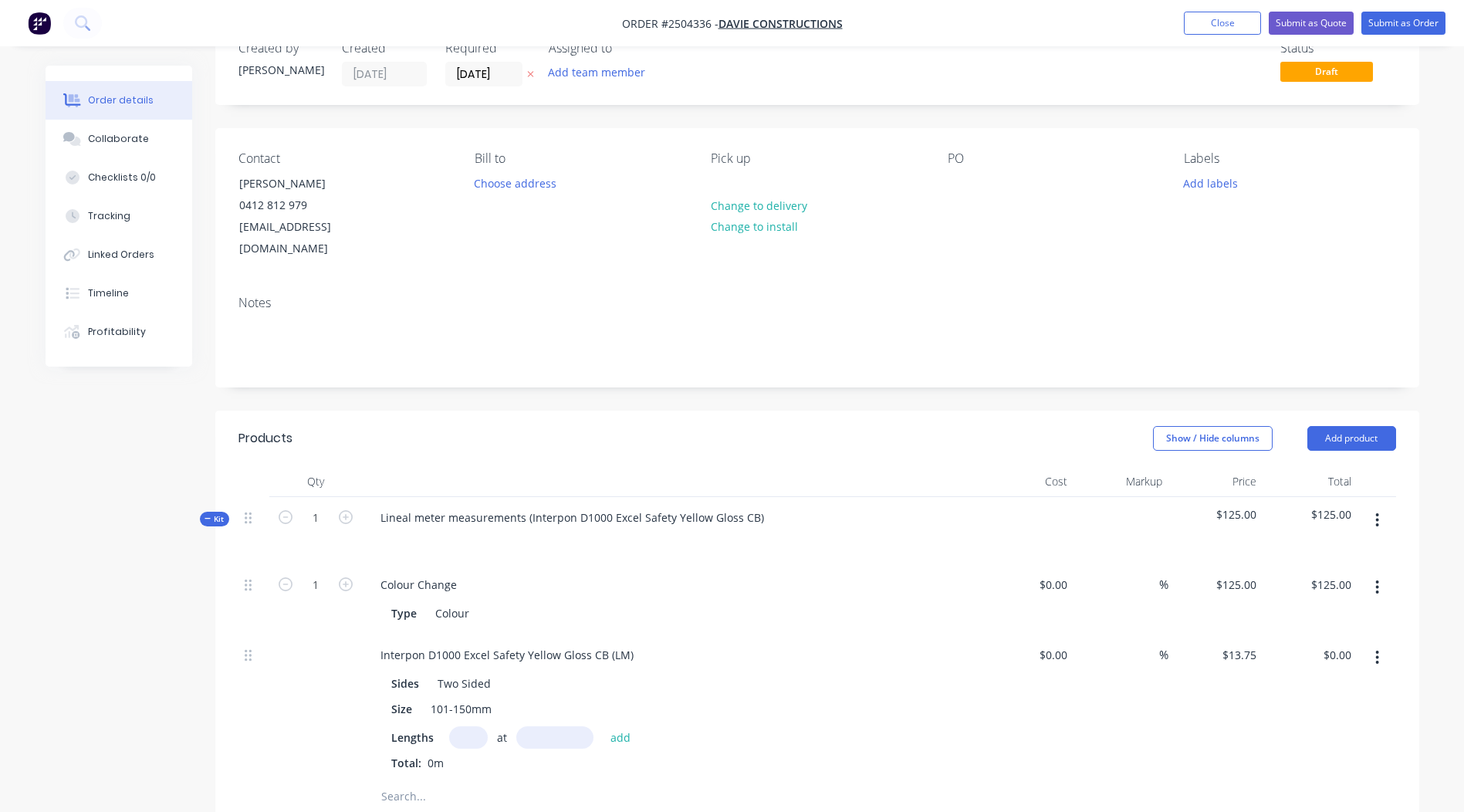
scroll to position [77, 0]
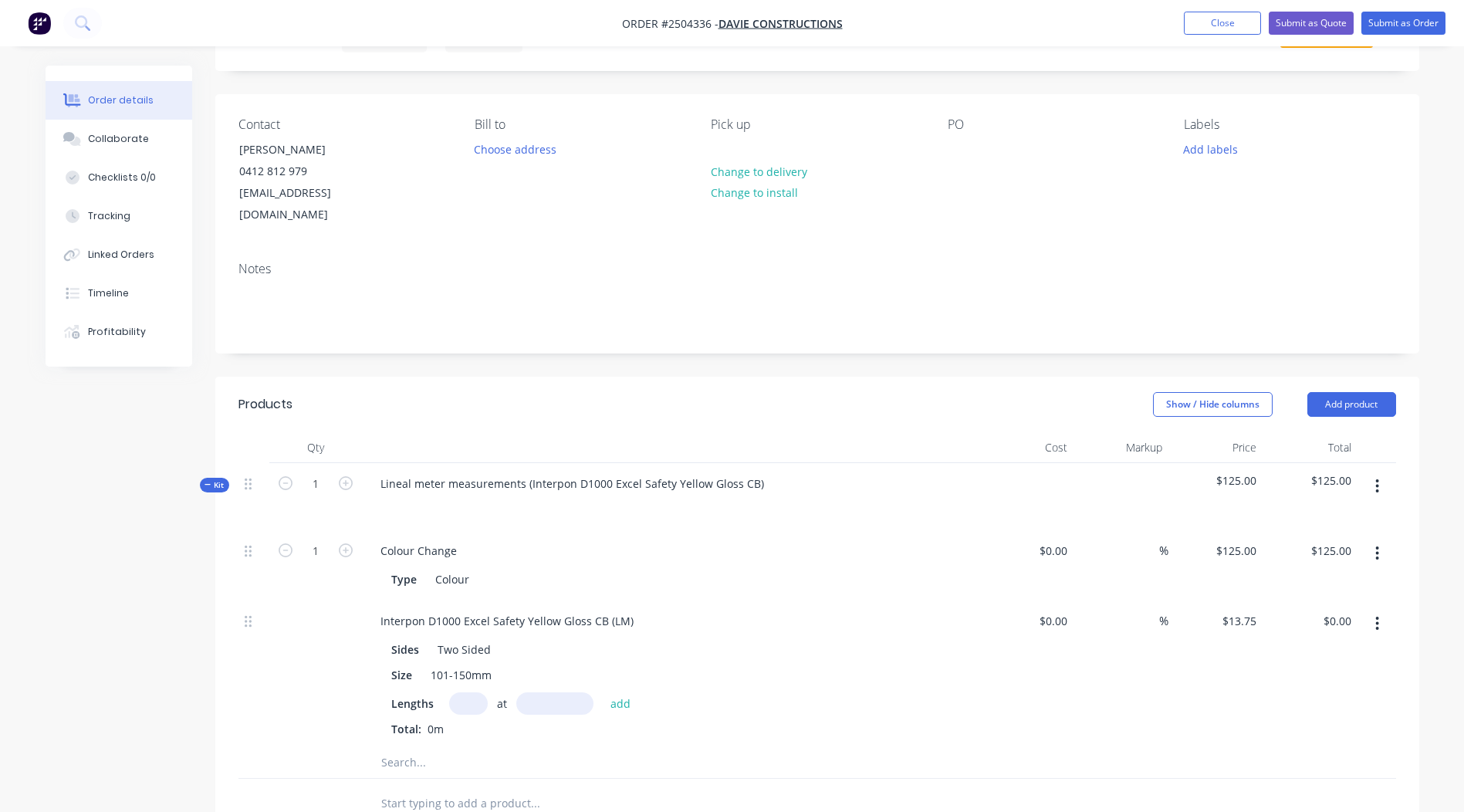
click at [469, 692] on input "text" at bounding box center [468, 703] width 39 height 22
type input "1"
type input "4000"
click at [603, 692] on button "add" at bounding box center [620, 702] width 36 height 21
type input "$55.00"
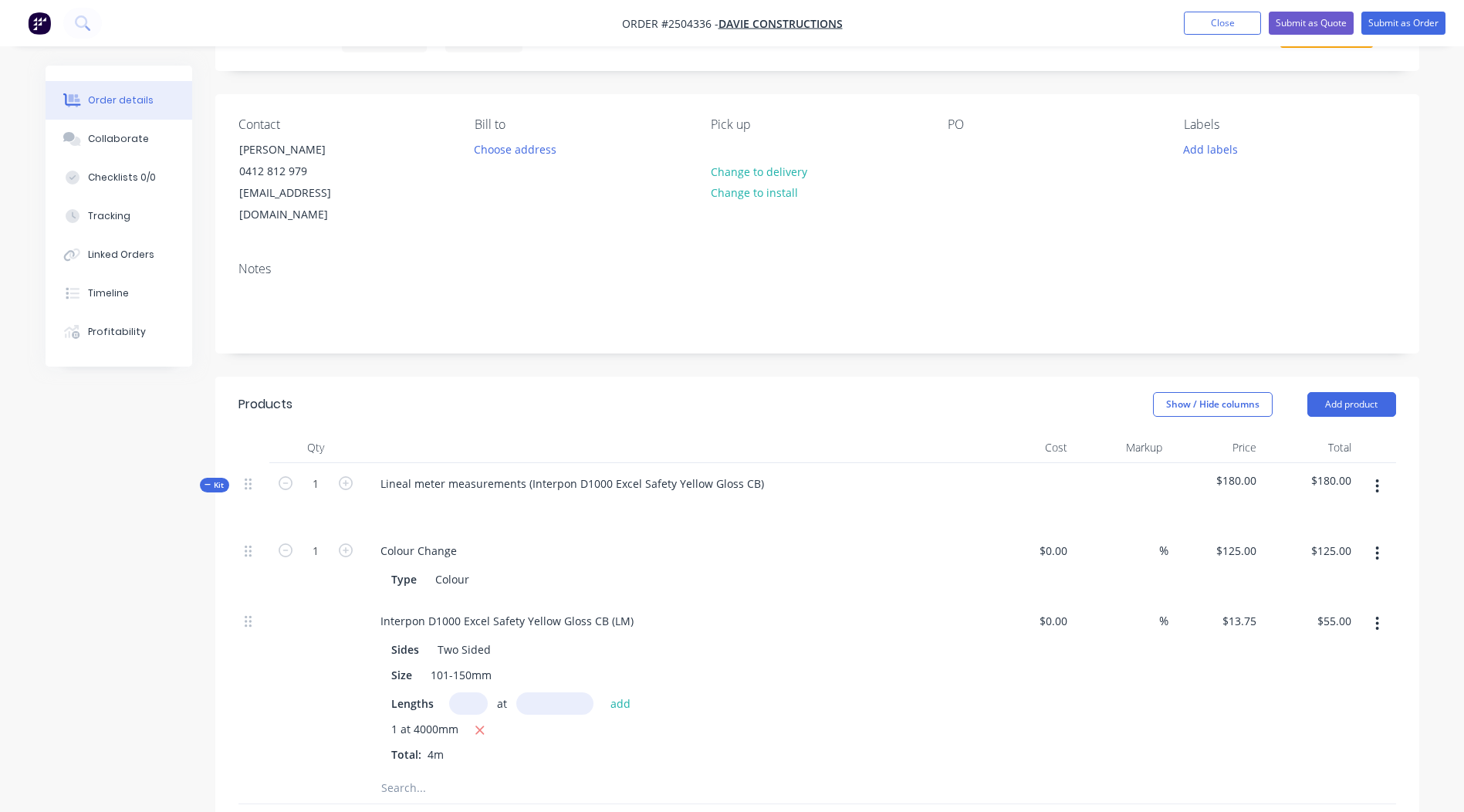
click at [1382, 609] on button "button" at bounding box center [1377, 623] width 36 height 28
click at [1136, 680] on div "%" at bounding box center [1121, 686] width 95 height 172
click at [1375, 477] on icon "button" at bounding box center [1377, 486] width 4 height 17
click at [1362, 515] on div "Add product to kit" at bounding box center [1323, 526] width 119 height 22
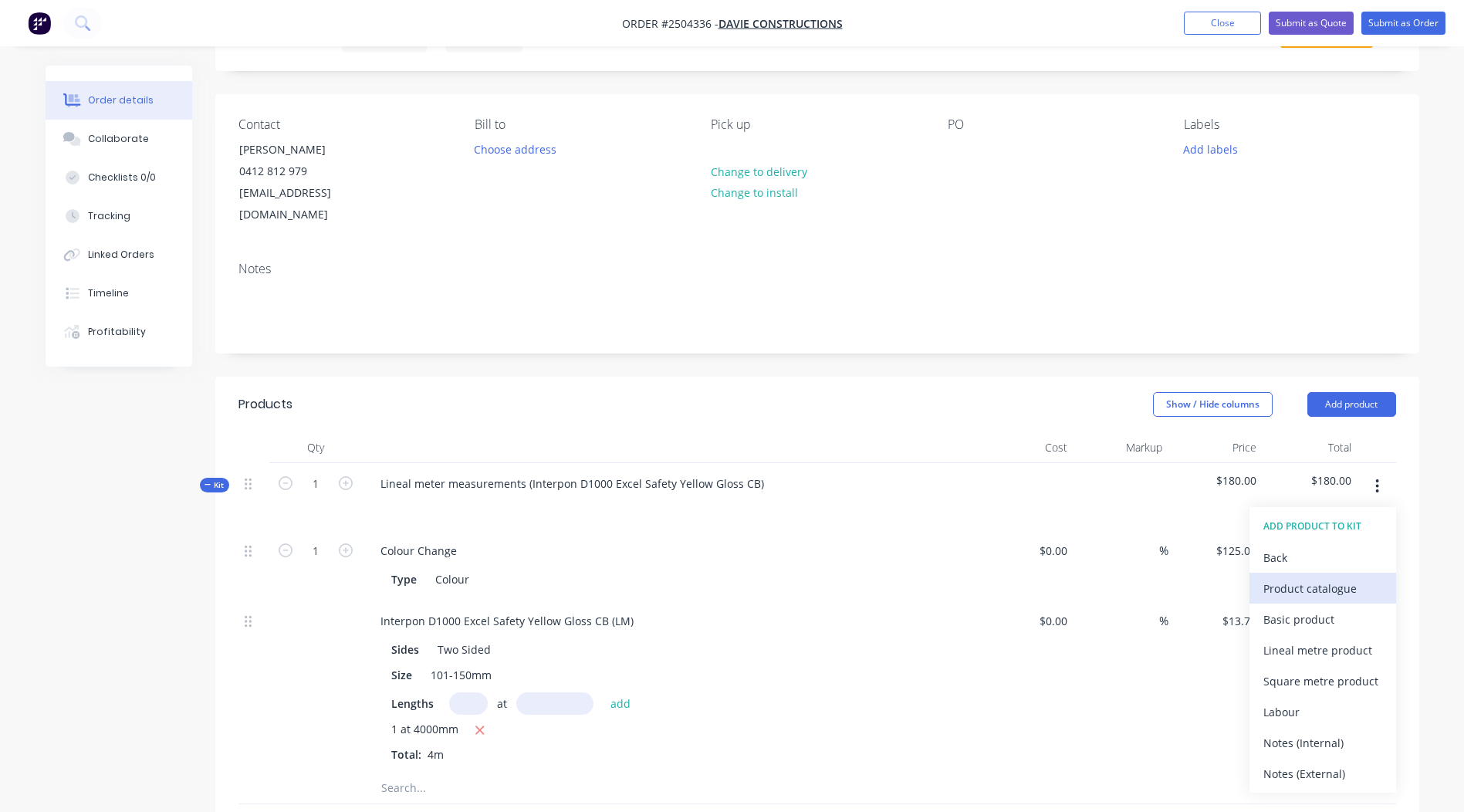
click at [1353, 577] on div "Product catalogue" at bounding box center [1323, 588] width 119 height 22
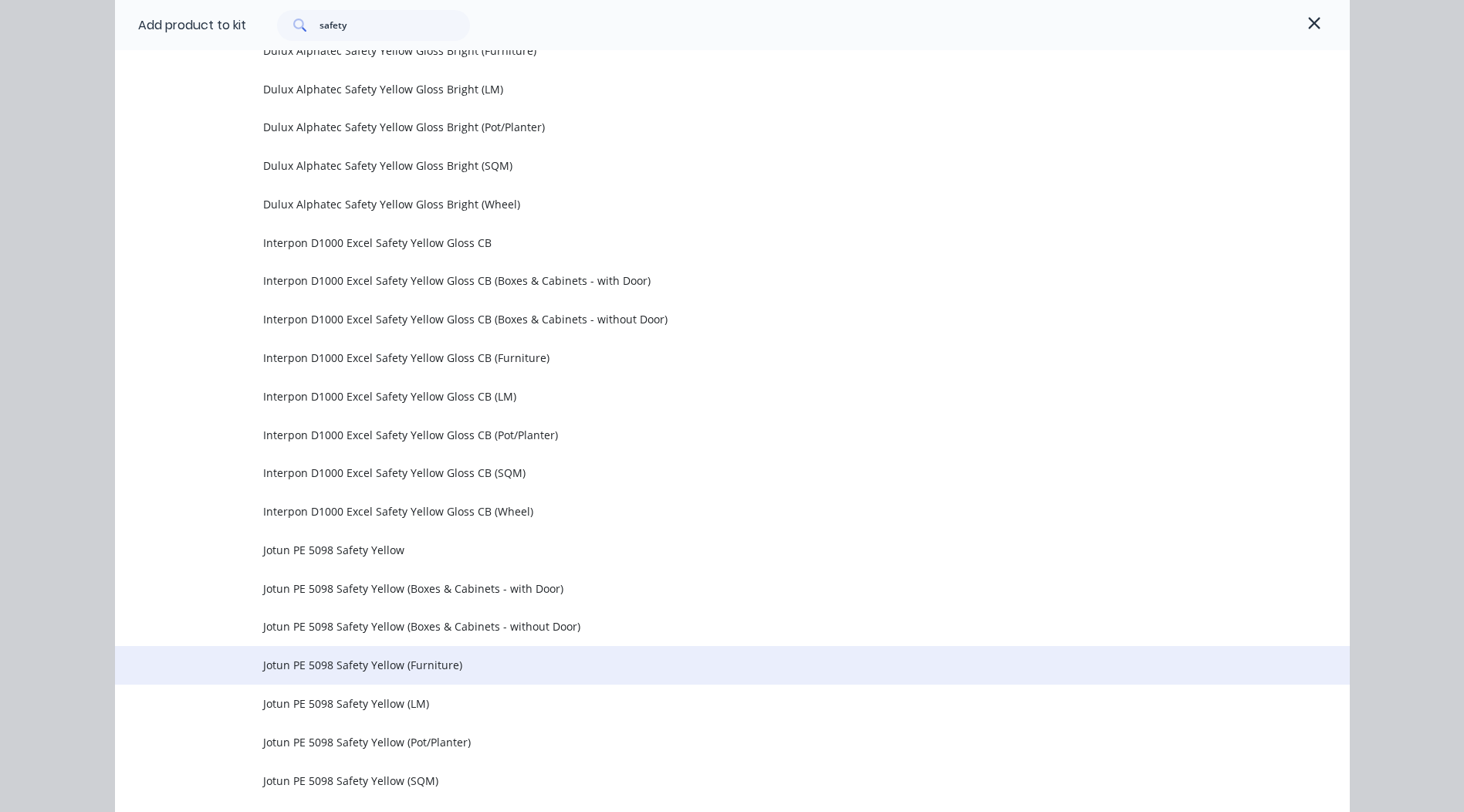
scroll to position [699, 0]
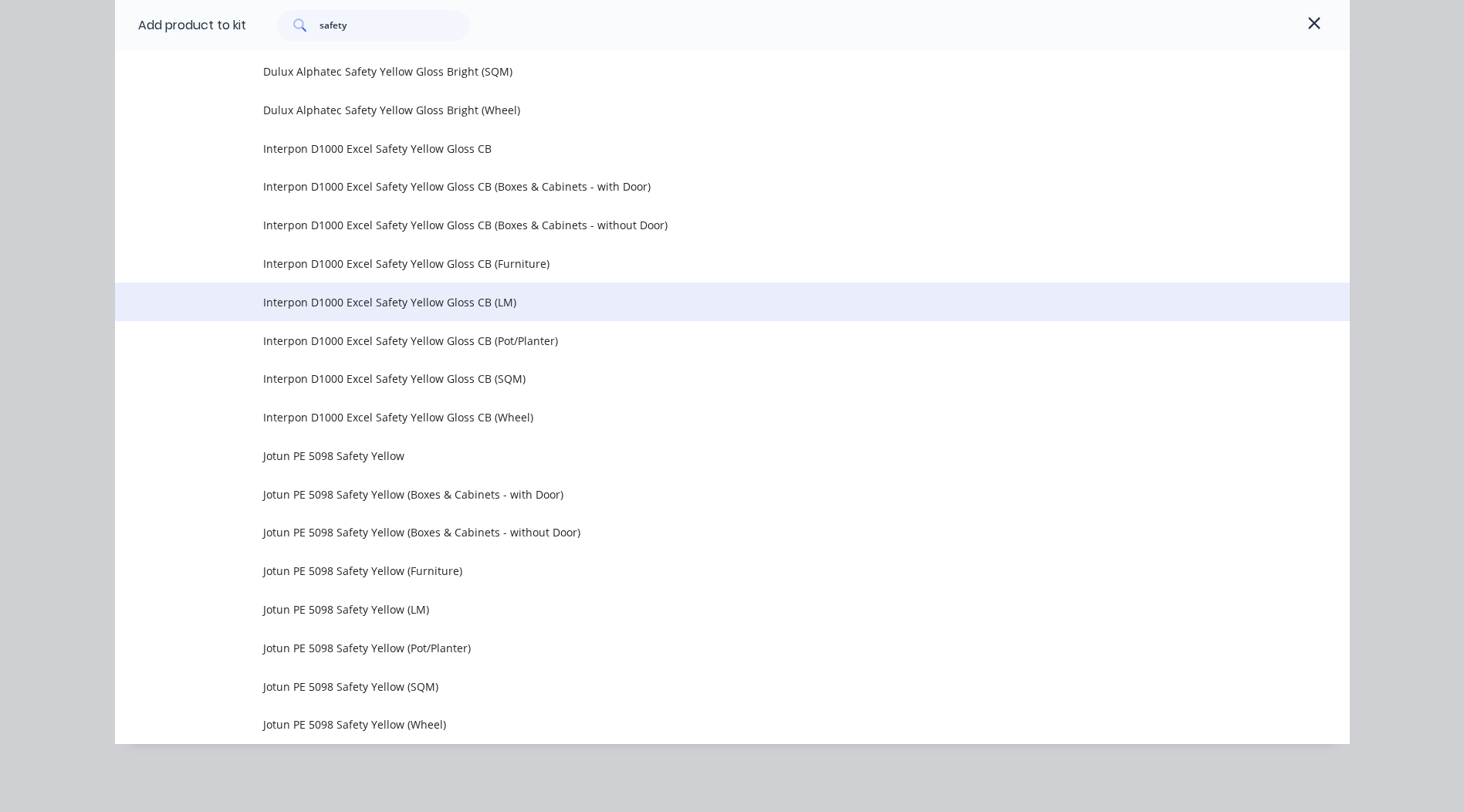
click at [450, 307] on span "Interpon D1000 Excel Safety Yellow Gloss CB (LM)" at bounding box center [697, 302] width 869 height 16
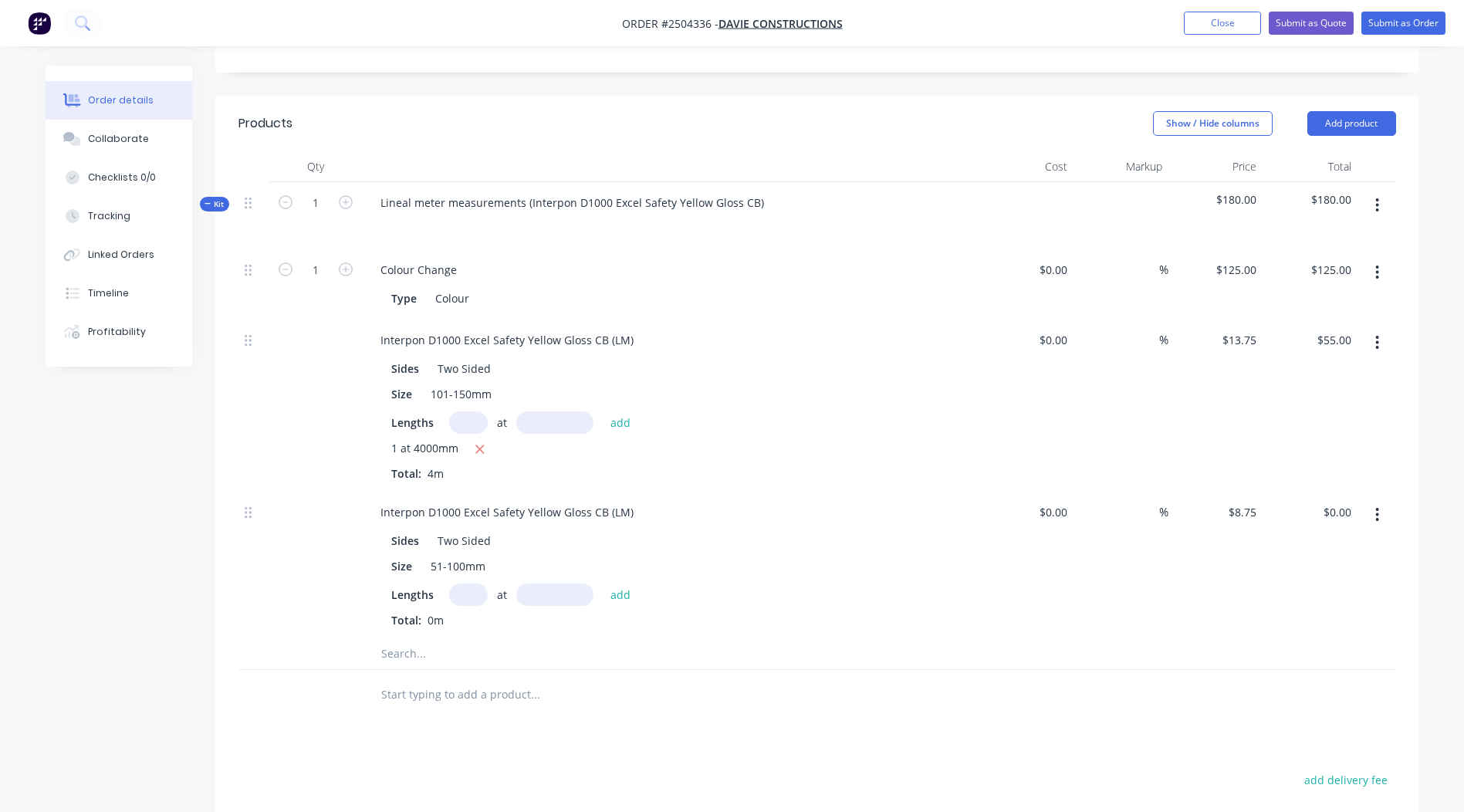
scroll to position [386, 0]
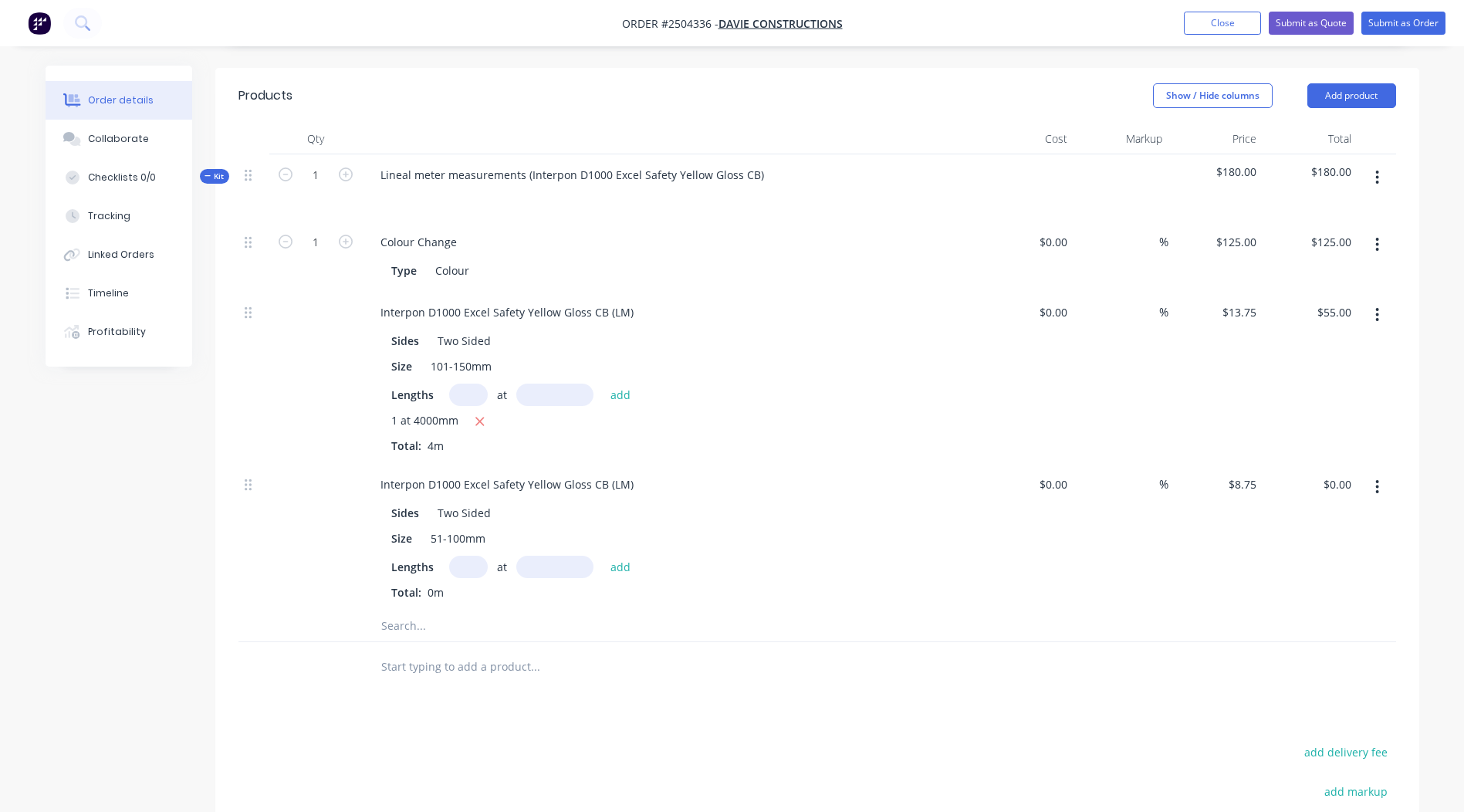
click at [482, 555] on div "at add" at bounding box center [544, 566] width 190 height 22
drag, startPoint x: 452, startPoint y: 547, endPoint x: 462, endPoint y: 548, distance: 10.0
click at [453, 555] on input "text" at bounding box center [468, 566] width 39 height 22
type input "1"
type input "4000mm"
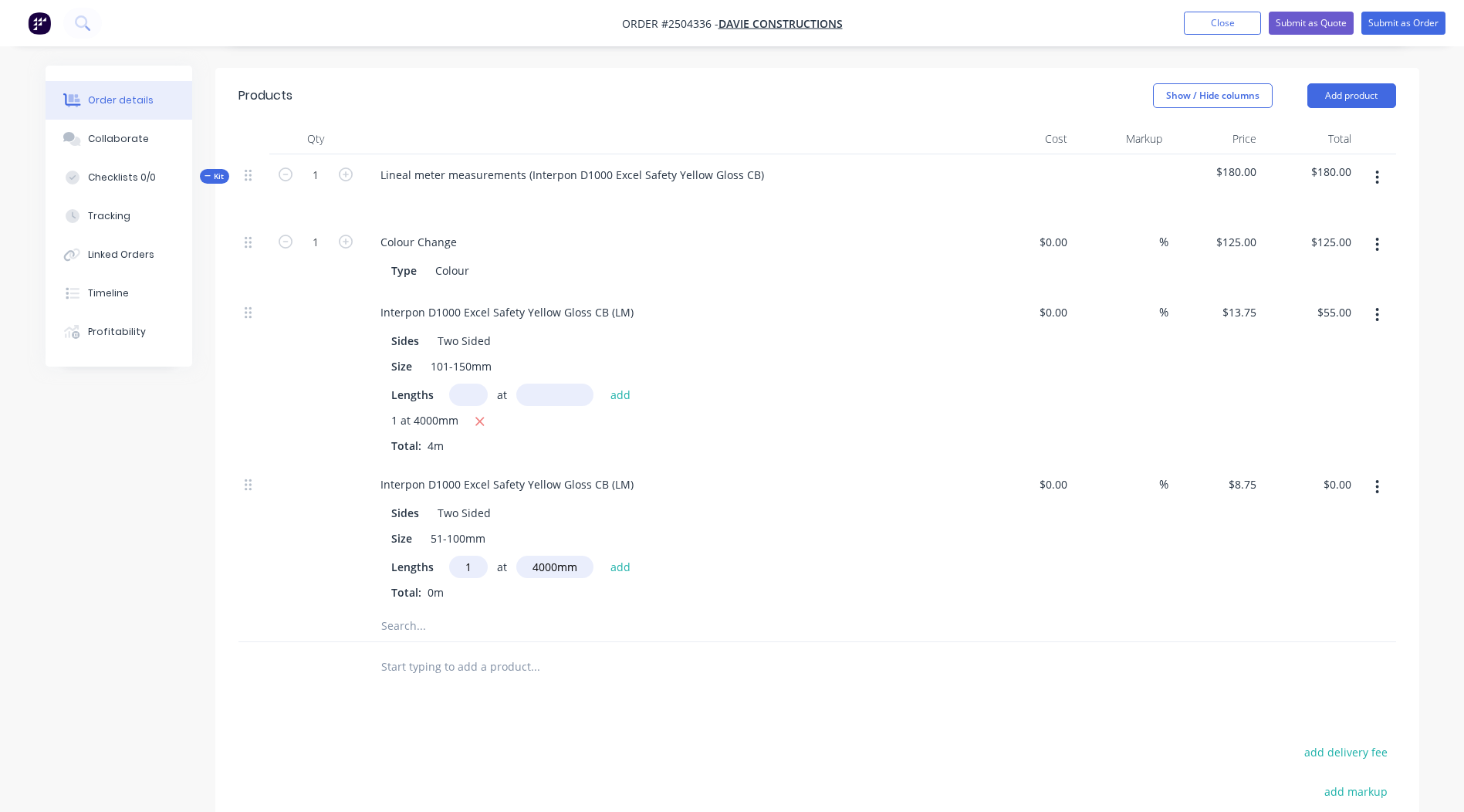
click at [888, 651] on div at bounding box center [640, 667] width 544 height 31
click at [623, 555] on button "add" at bounding box center [620, 565] width 36 height 21
type input "$35.00"
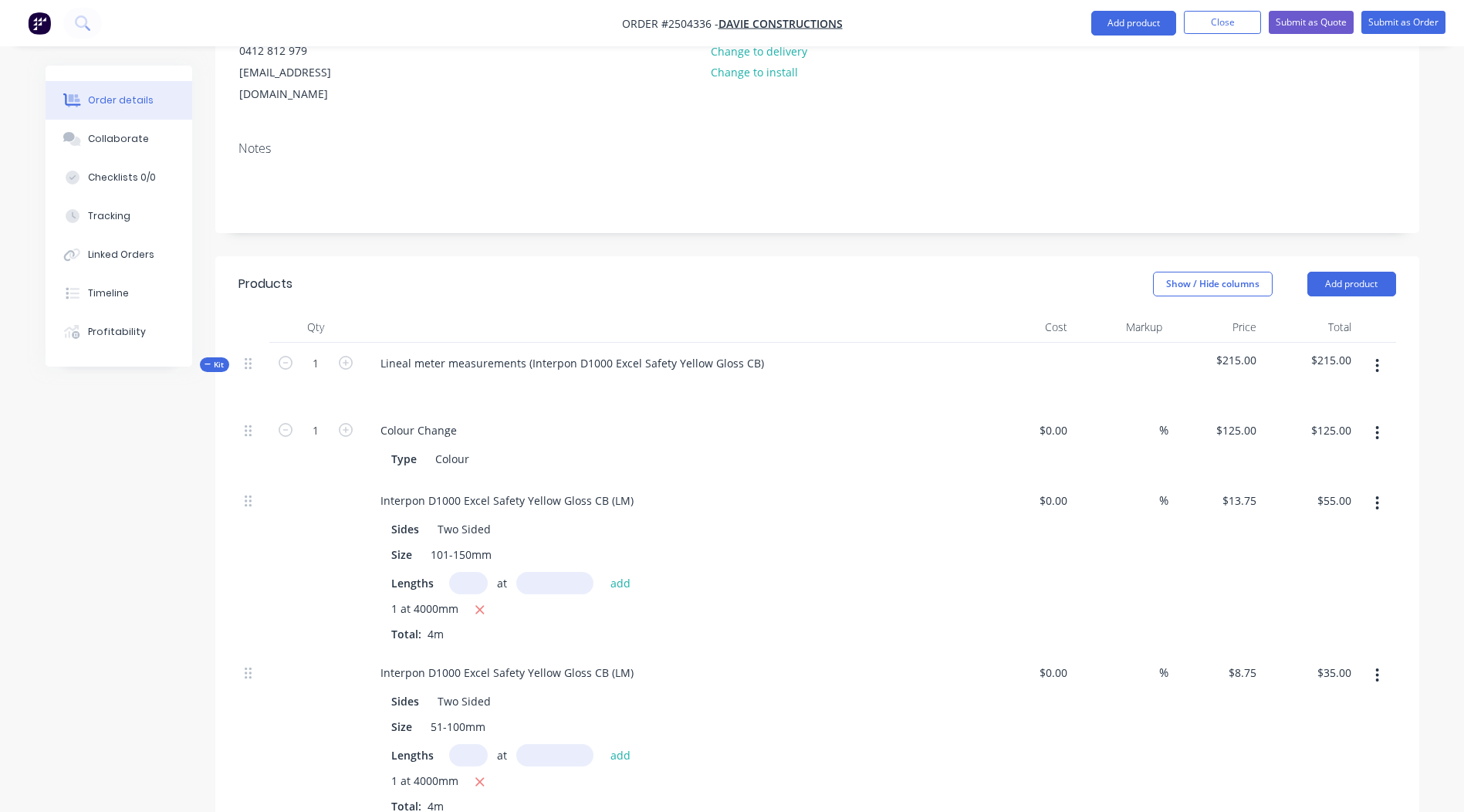
scroll to position [0, 0]
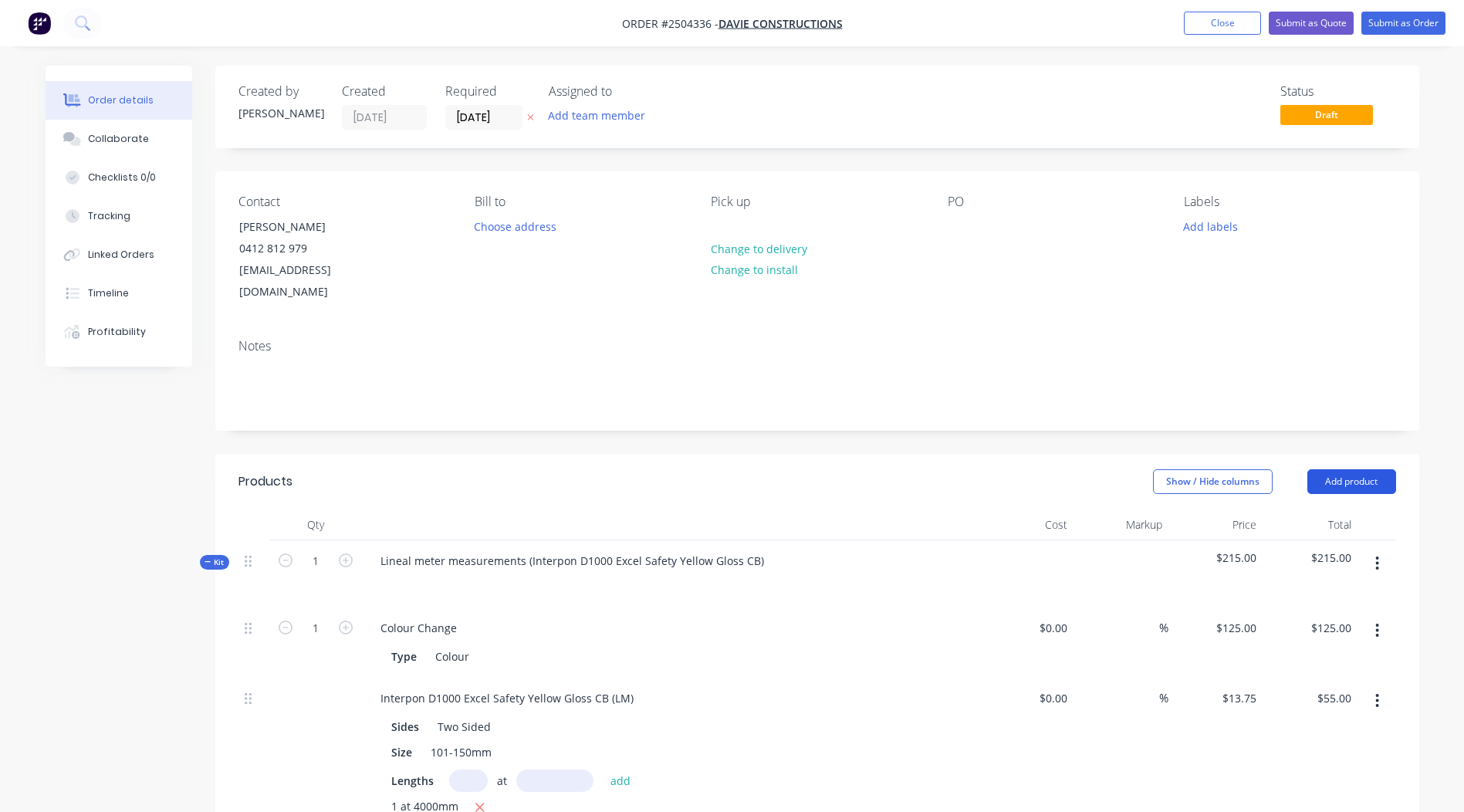
click at [1362, 469] on button "Add product" at bounding box center [1352, 481] width 89 height 25
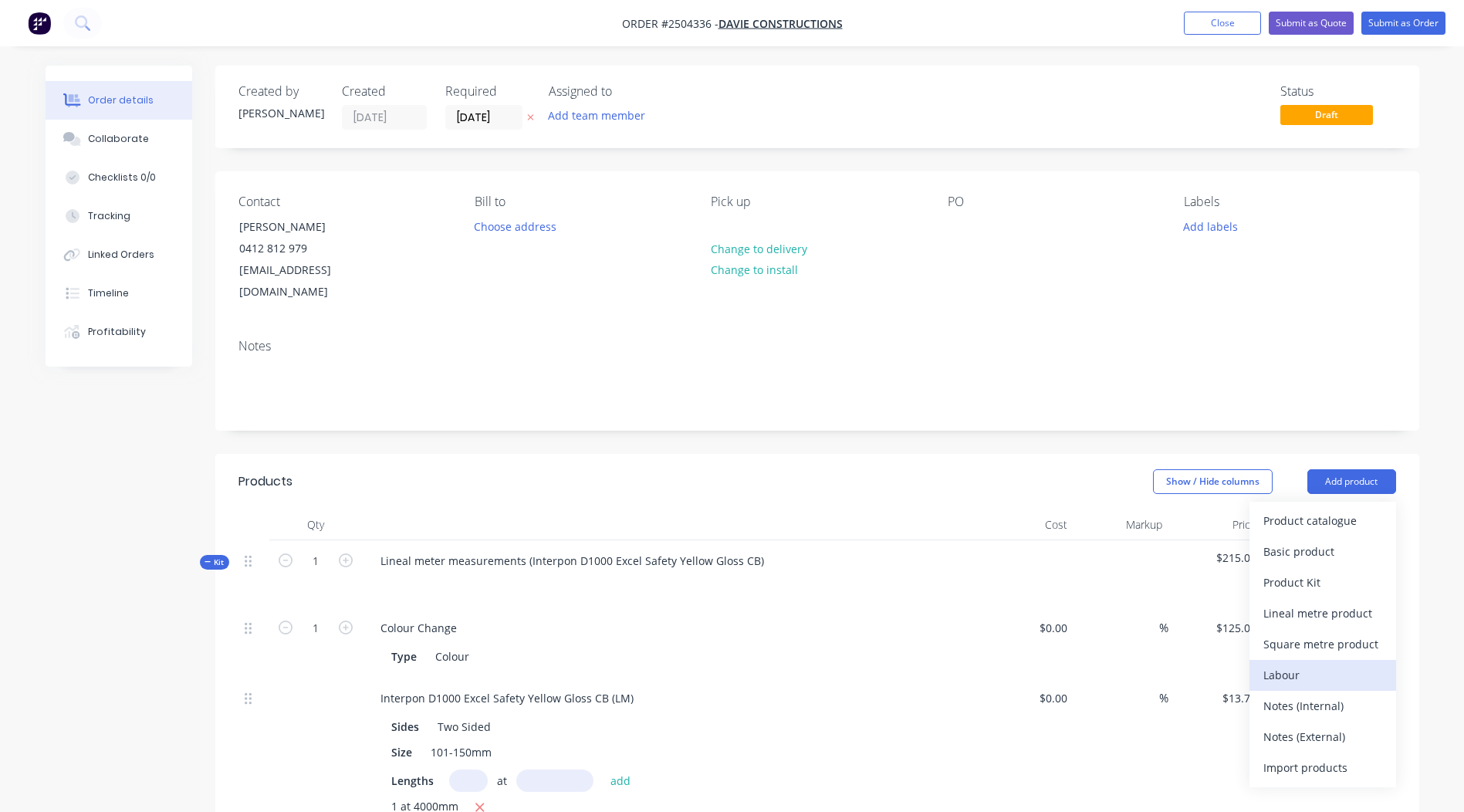
click at [1305, 663] on div "Labour" at bounding box center [1323, 674] width 119 height 22
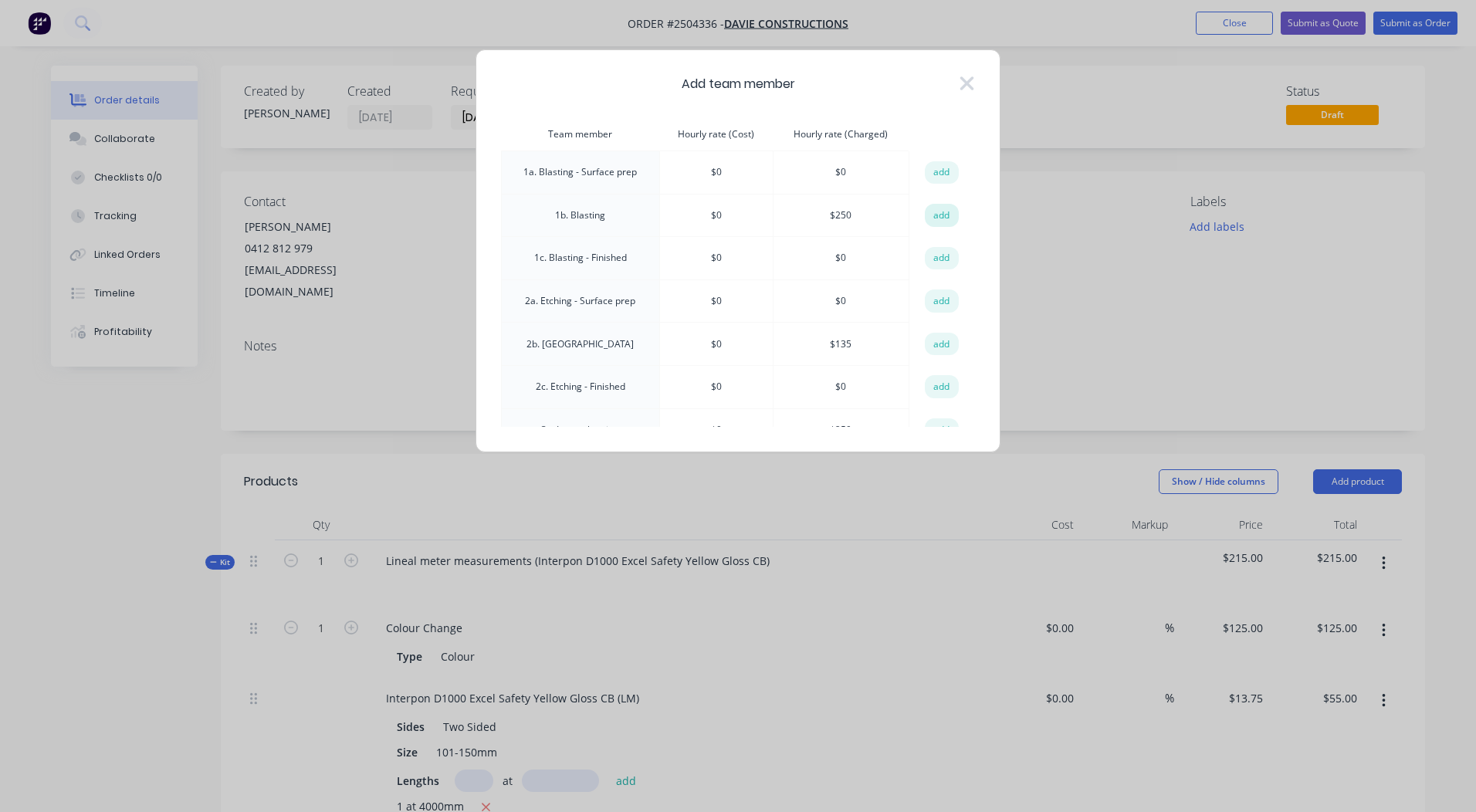
click at [938, 216] on button "add" at bounding box center [942, 215] width 34 height 23
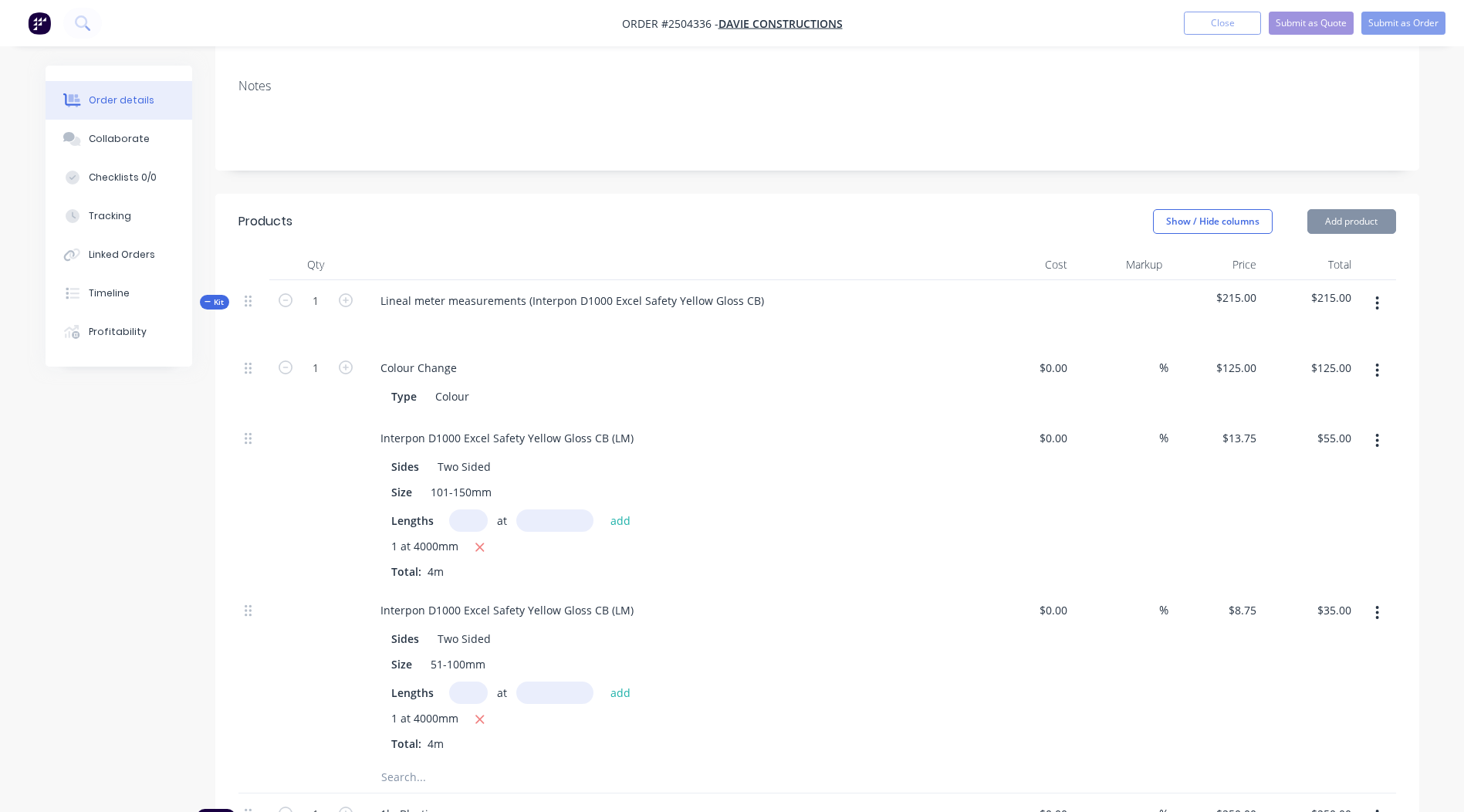
scroll to position [540, 0]
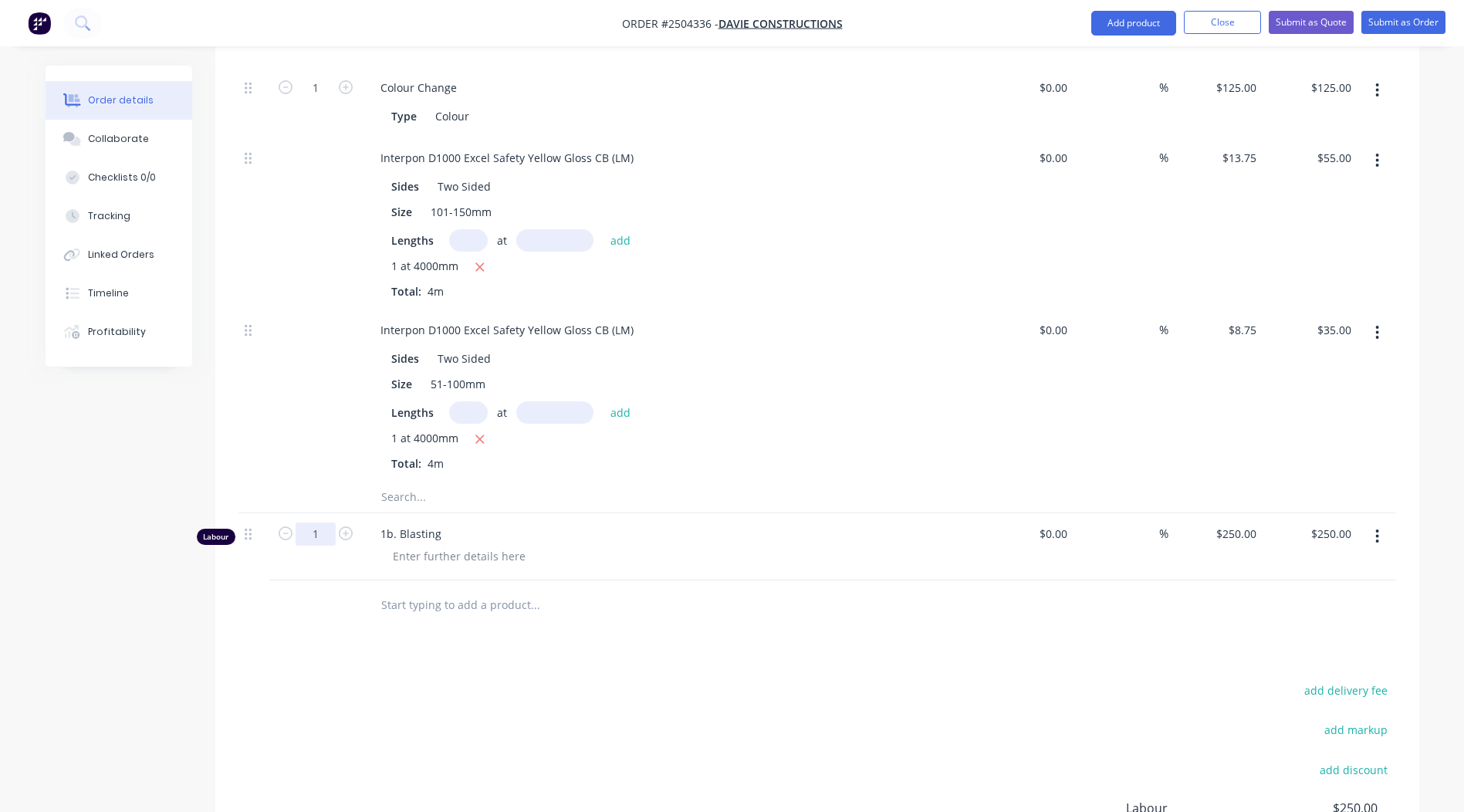
click at [314, 522] on input "1" at bounding box center [315, 533] width 40 height 23
type input "0.5"
type input "$125.00"
click at [813, 644] on div "Products Show / Hide columns Add product Qty Cost Markup Price Total Kit 1 Line…" at bounding box center [817, 457] width 1204 height 1087
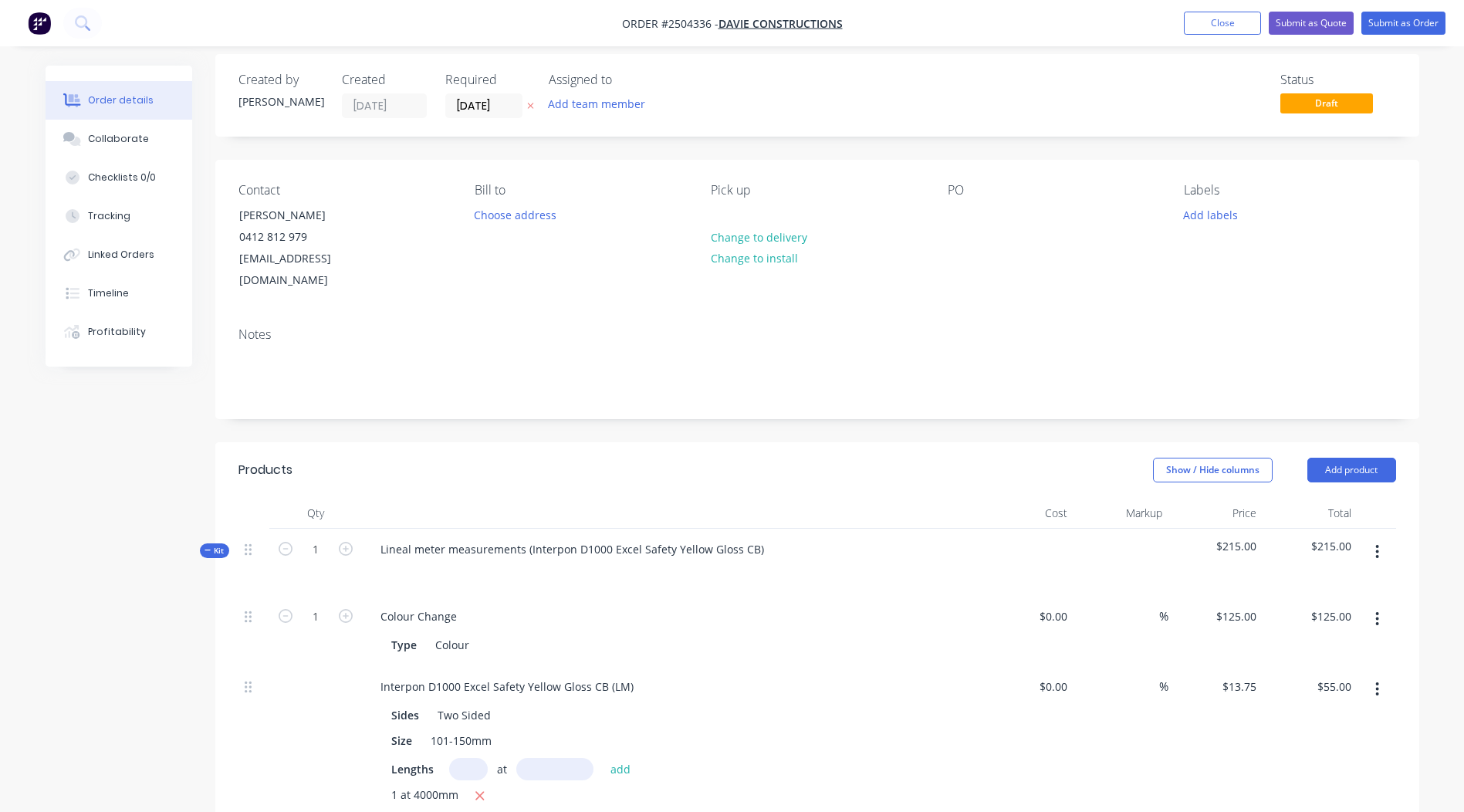
scroll to position [0, 0]
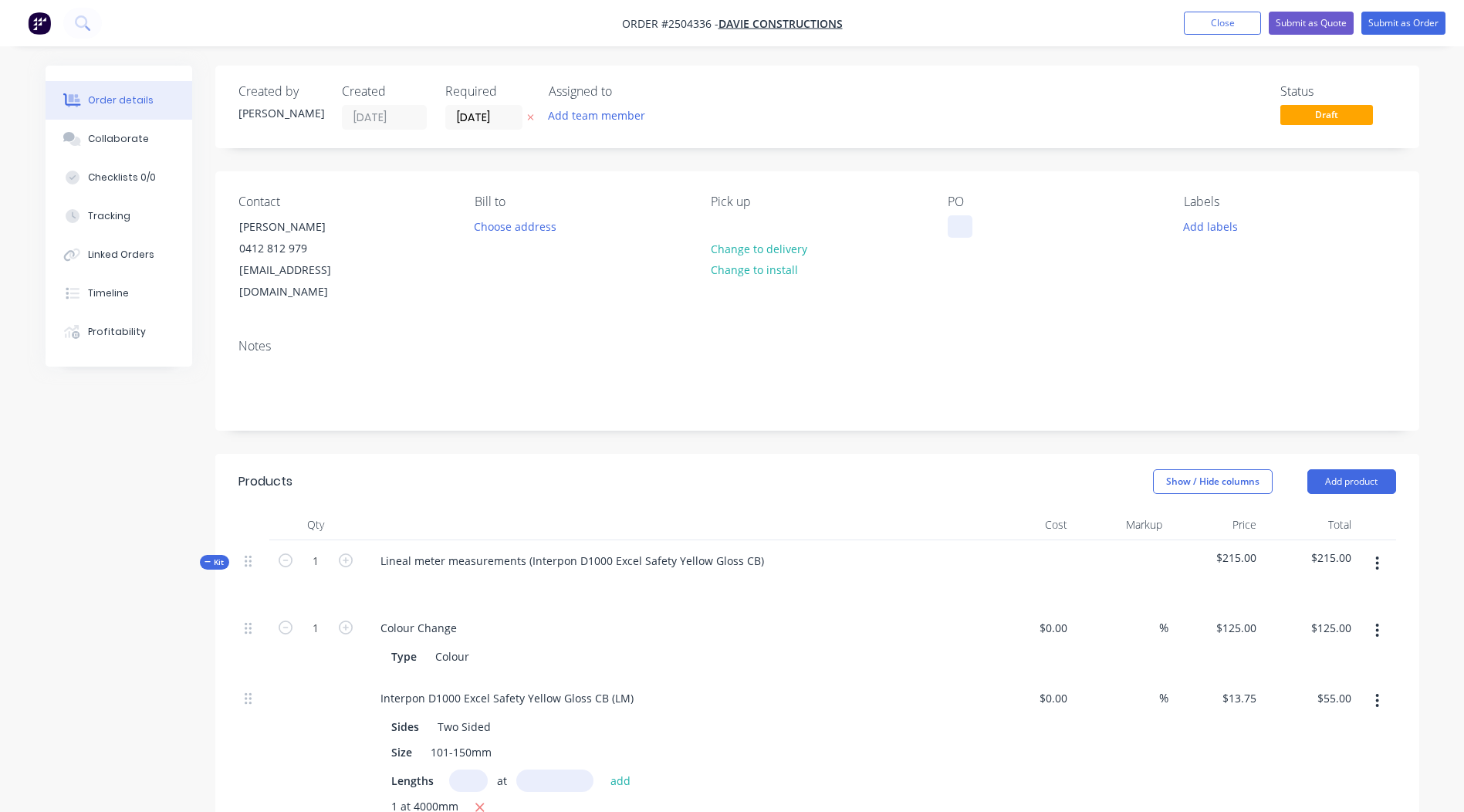
click at [953, 226] on div at bounding box center [959, 226] width 25 height 22
click at [1013, 215] on div "Walk in Quote only" at bounding box center [1008, 226] width 122 height 22
click at [1013, 216] on div "Walk in Quote only" at bounding box center [1008, 226] width 122 height 22
click at [1012, 217] on div "Walk in Quote only" at bounding box center [1008, 226] width 122 height 22
copy div "Walk in Quote only"
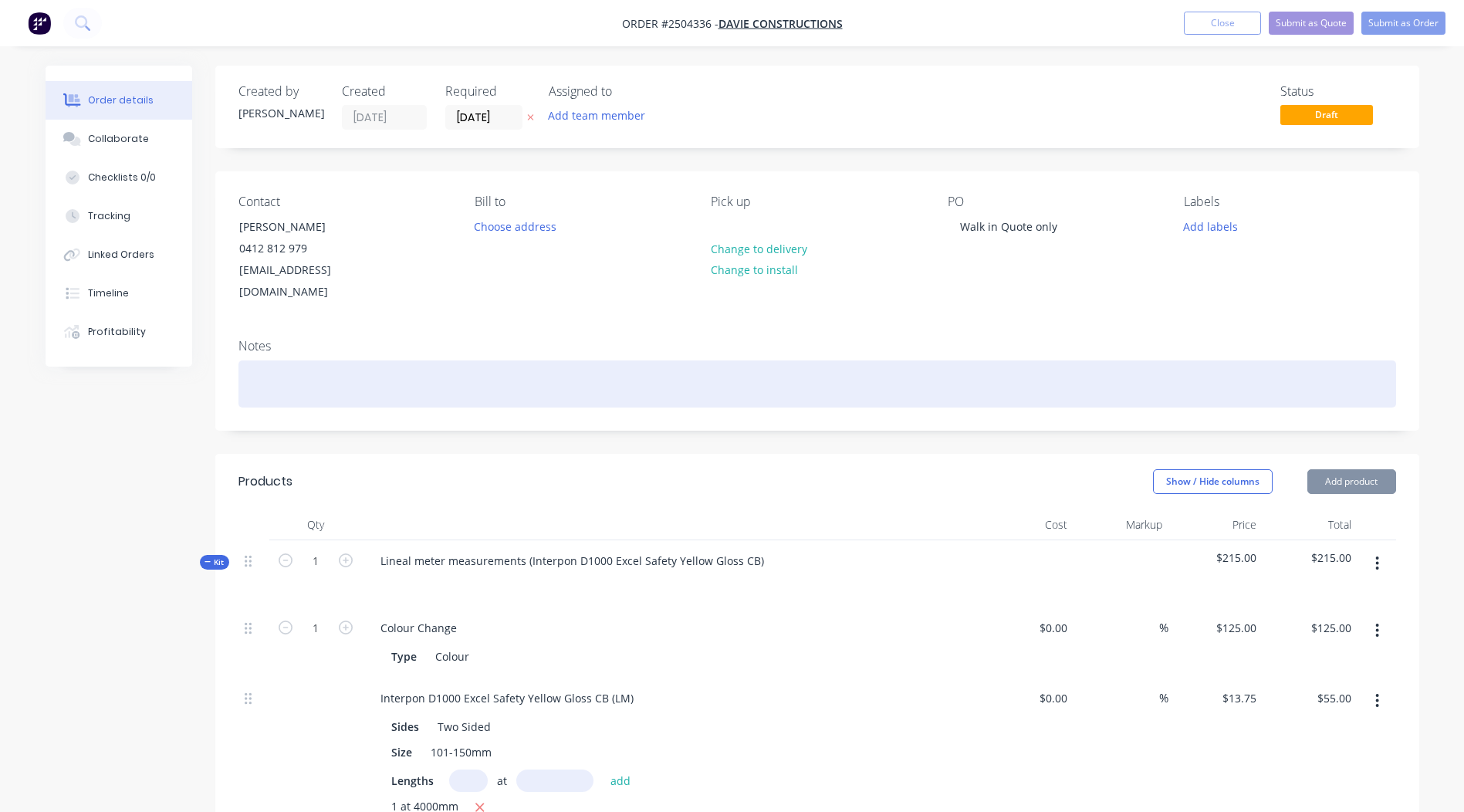
click at [524, 371] on div at bounding box center [817, 384] width 1158 height 47
paste div
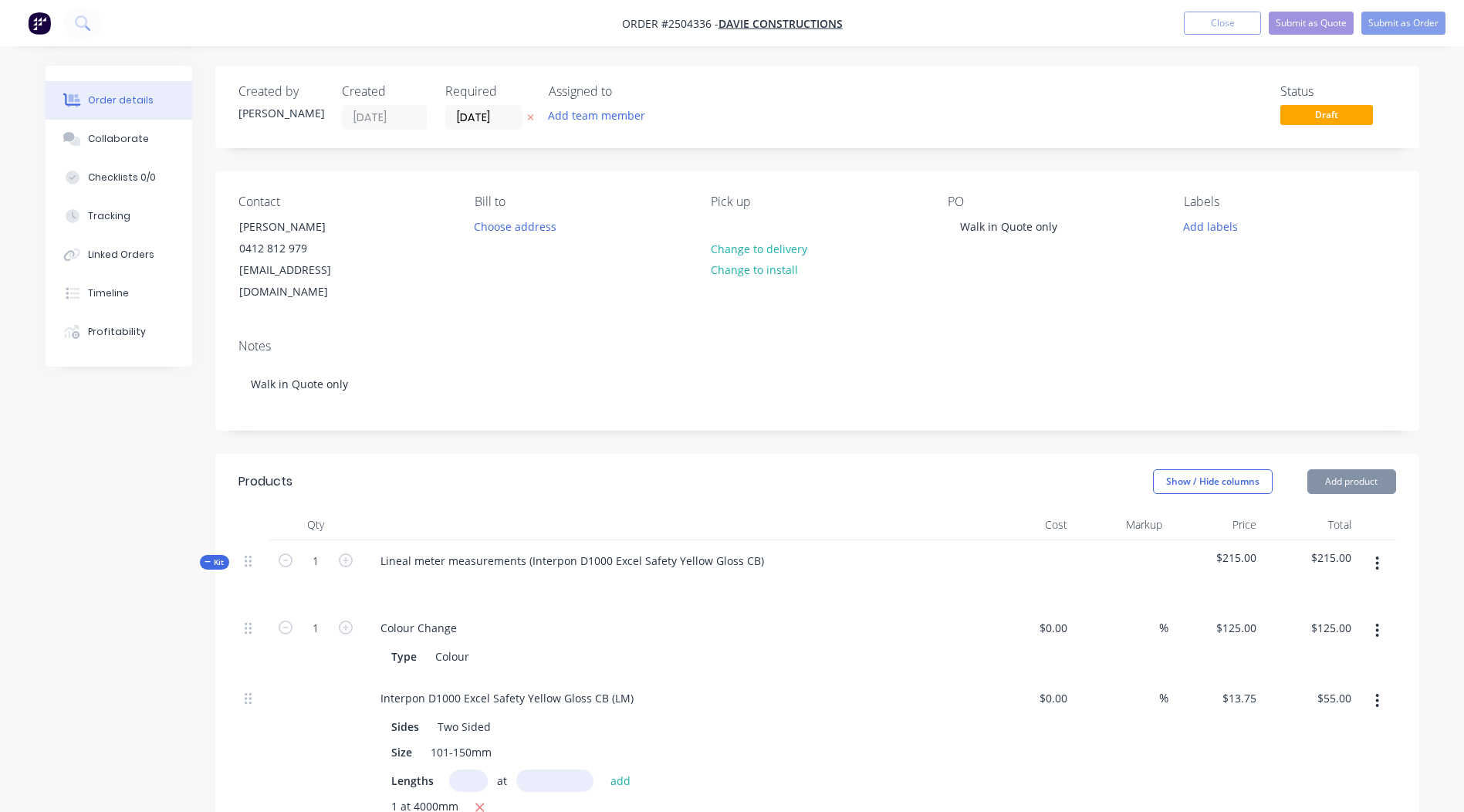
click at [1291, 275] on div "Labels Add labels" at bounding box center [1290, 248] width 211 height 109
click at [1279, 24] on button "Submit as Quote" at bounding box center [1311, 23] width 85 height 23
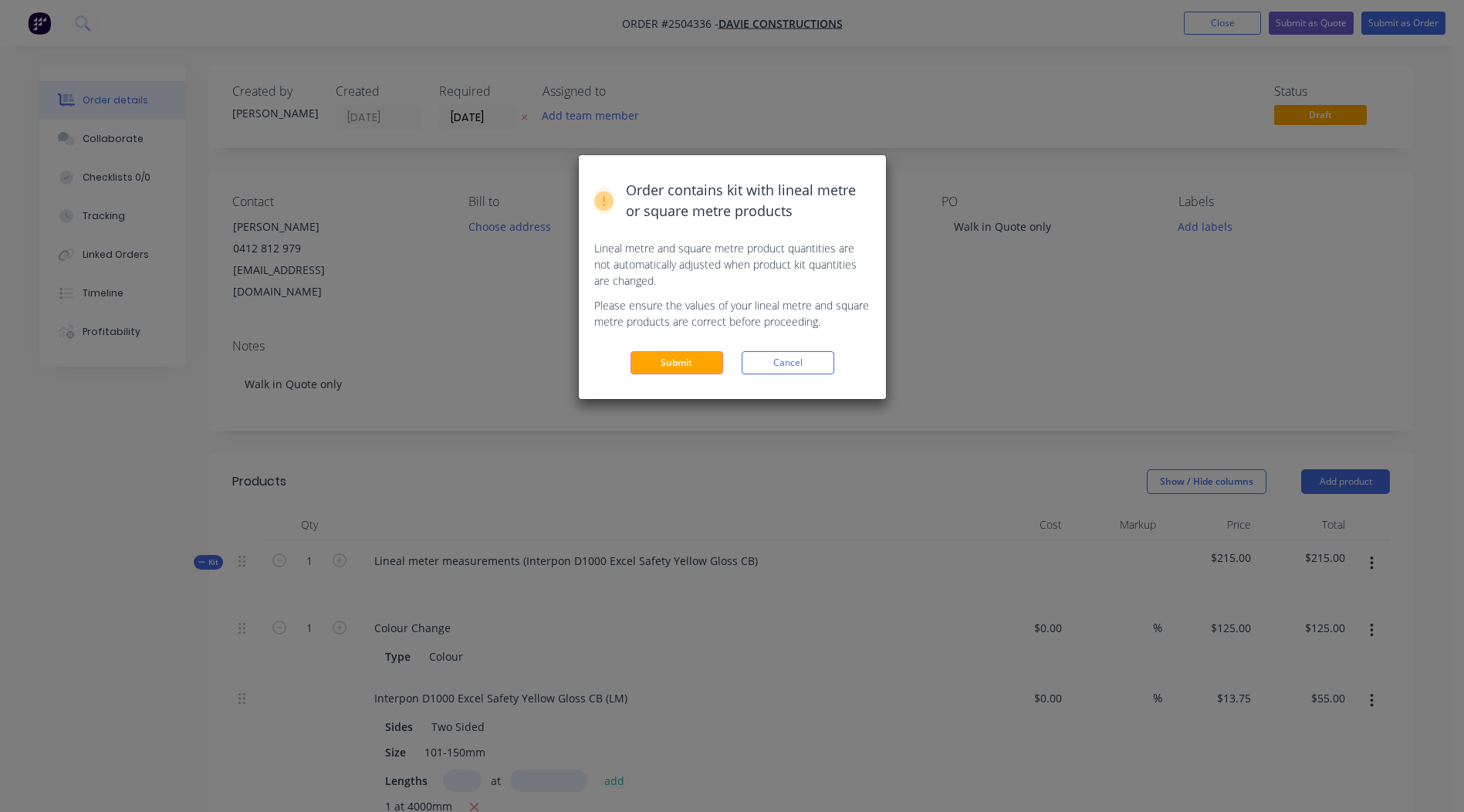
drag, startPoint x: 664, startPoint y: 360, endPoint x: 751, endPoint y: 238, distance: 149.8
click at [664, 359] on button "Submit" at bounding box center [677, 362] width 93 height 23
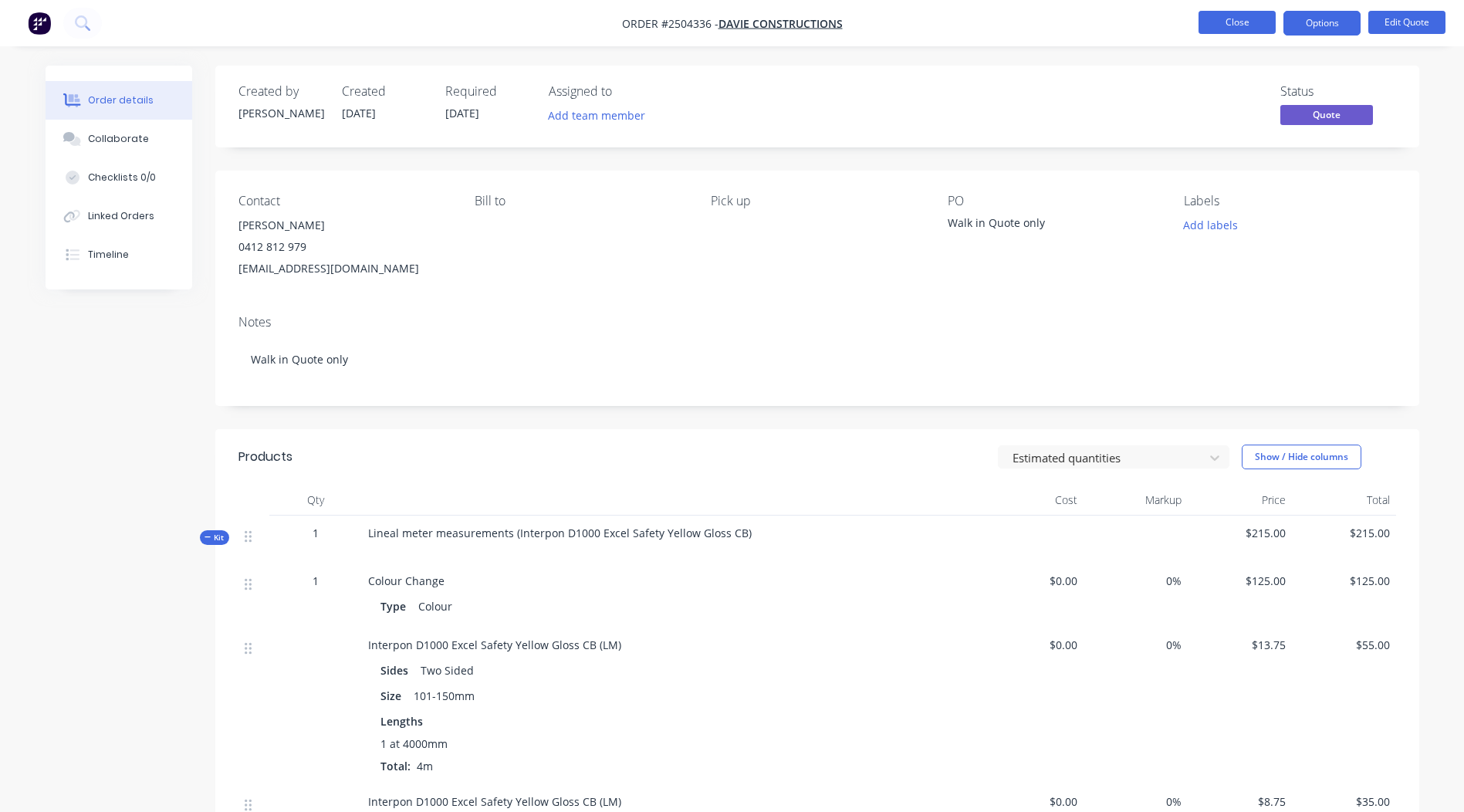
click at [1212, 26] on button "Close" at bounding box center [1237, 22] width 77 height 23
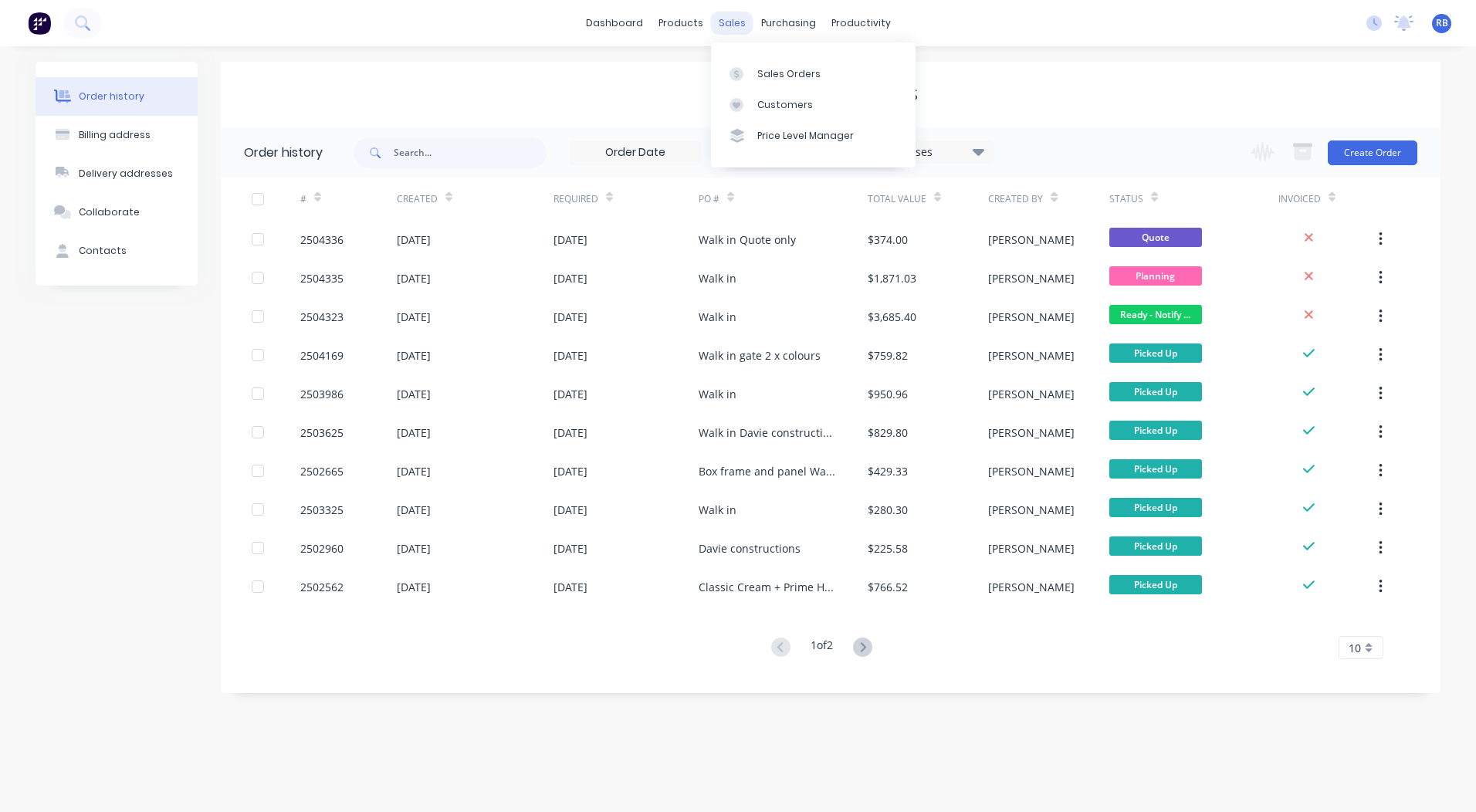
click at [734, 25] on div "sales" at bounding box center [732, 23] width 42 height 23
click at [791, 68] on div "Sales Orders" at bounding box center [789, 74] width 63 height 14
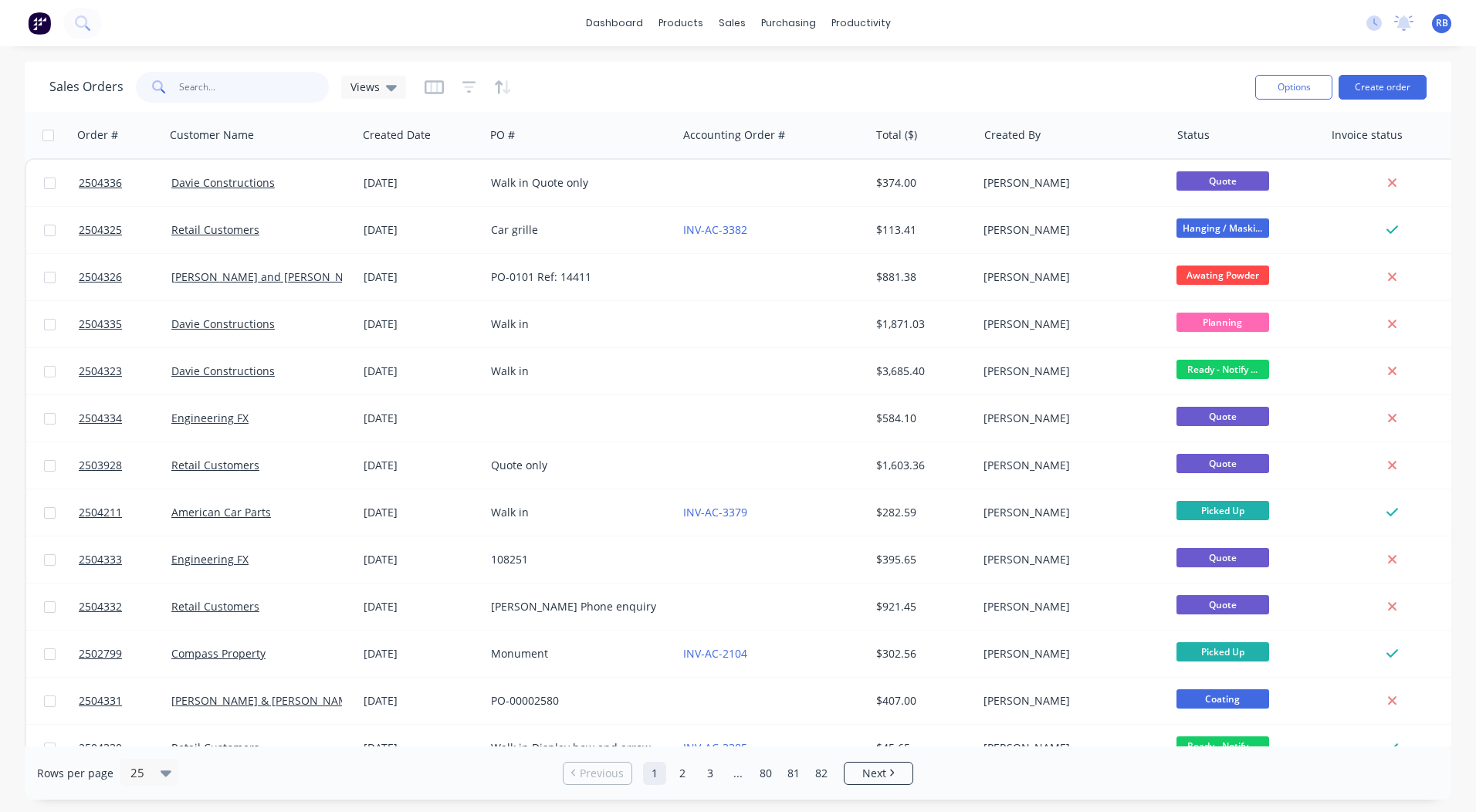
click at [233, 90] on input "text" at bounding box center [254, 87] width 150 height 31
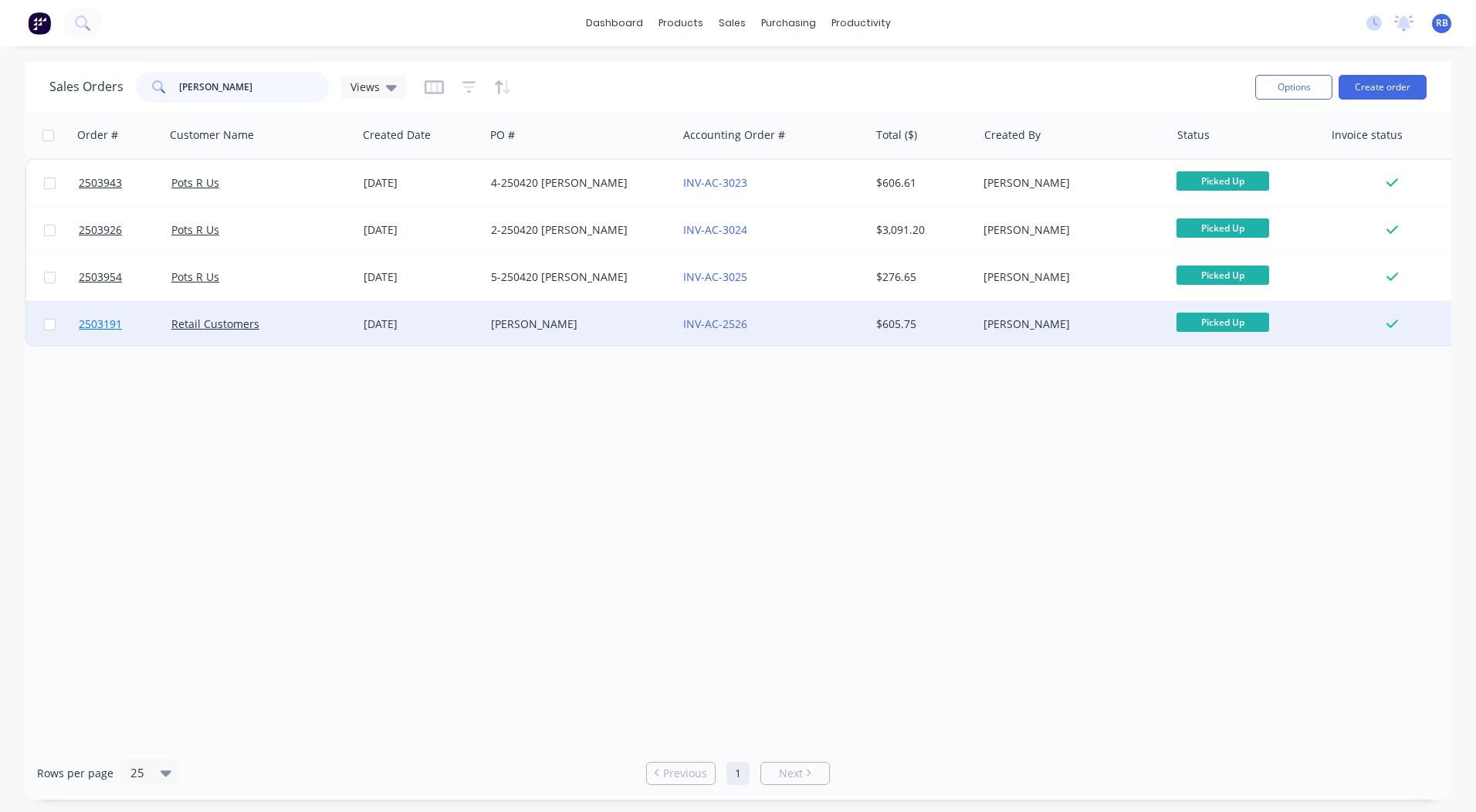
type input "[PERSON_NAME]"
click at [102, 319] on span "2503191" at bounding box center [100, 324] width 43 height 15
